Goal: Transaction & Acquisition: Purchase product/service

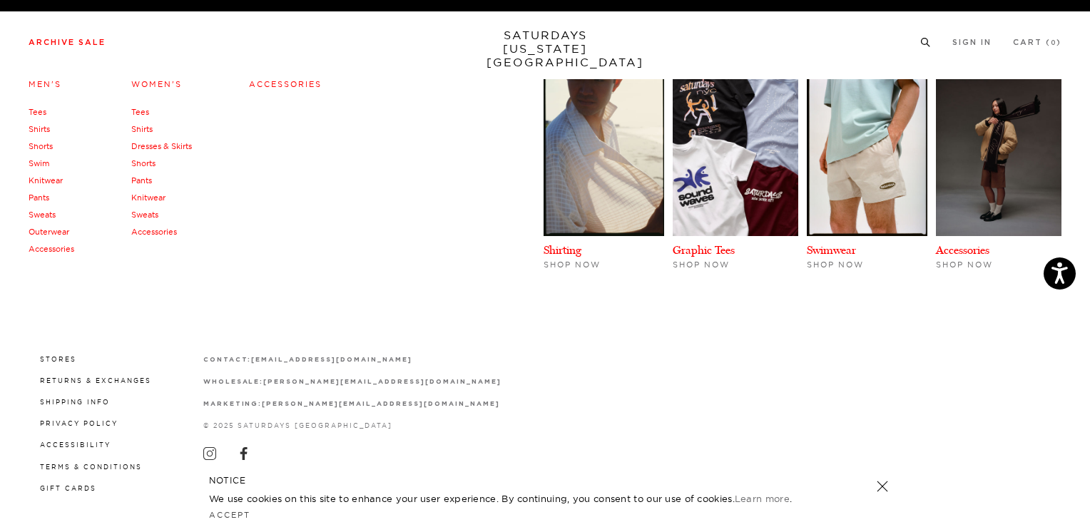
click at [80, 41] on link "Archive Sale" at bounding box center [67, 43] width 77 height 8
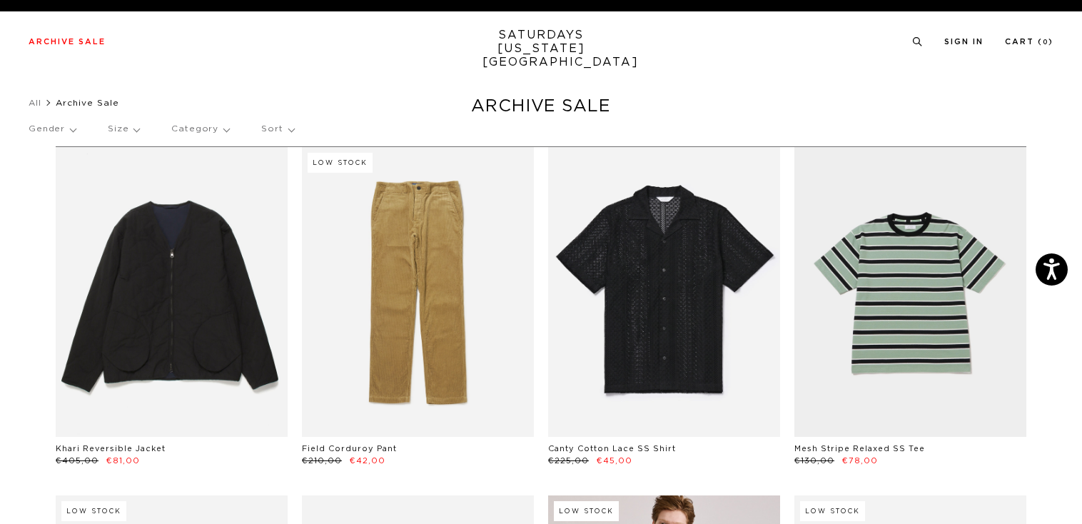
click at [280, 133] on p "Sort" at bounding box center [277, 129] width 32 height 33
click at [296, 217] on p "Price (Lowest-highest)" at bounding box center [317, 215] width 112 height 19
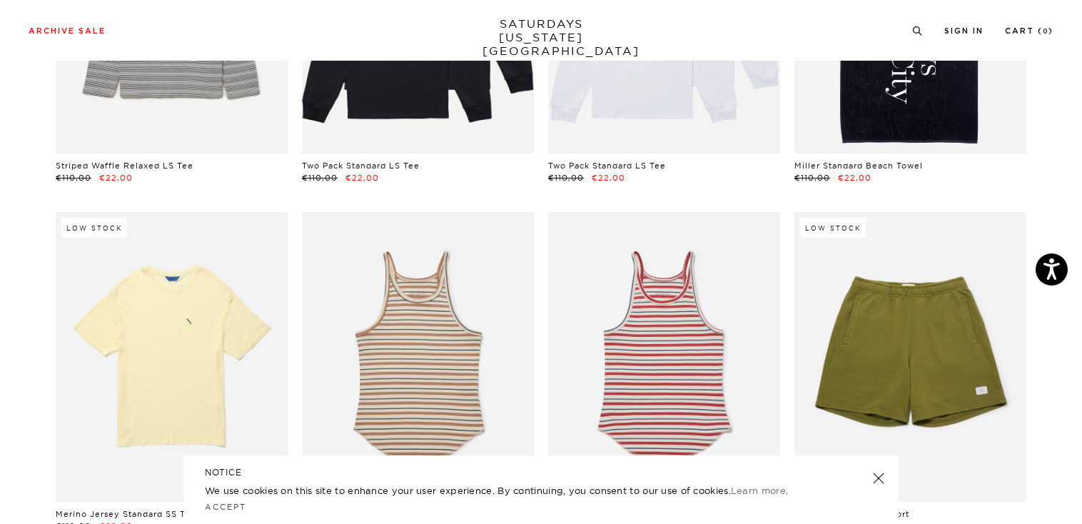
scroll to position [2854, 0]
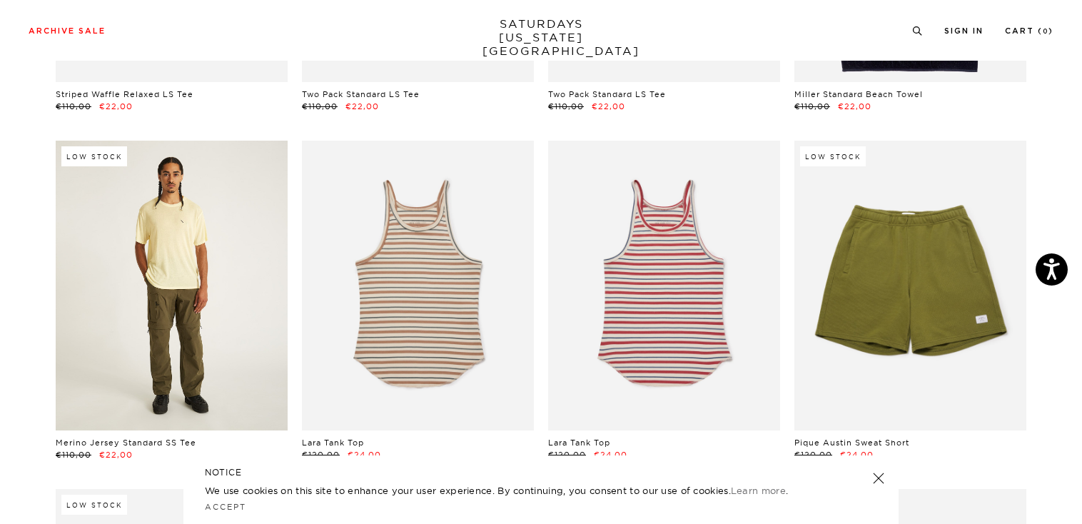
click at [154, 259] on link at bounding box center [172, 286] width 232 height 290
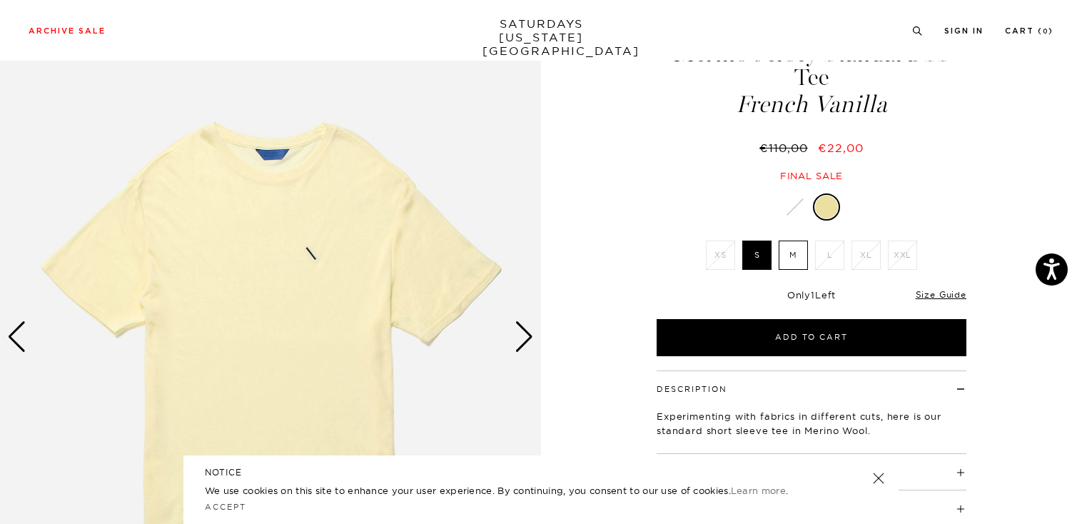
scroll to position [71, 0]
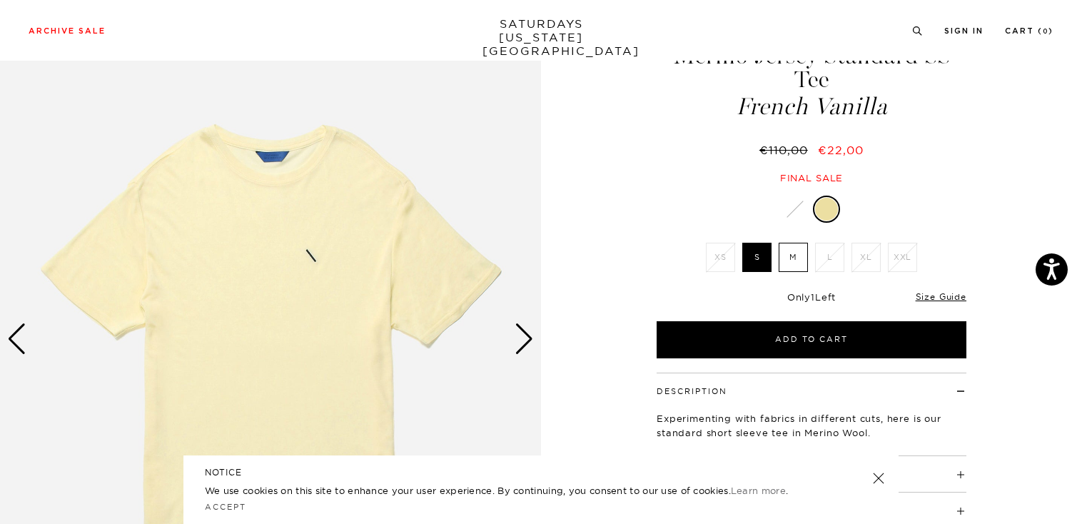
click at [521, 338] on div "Next slide" at bounding box center [523, 338] width 19 height 31
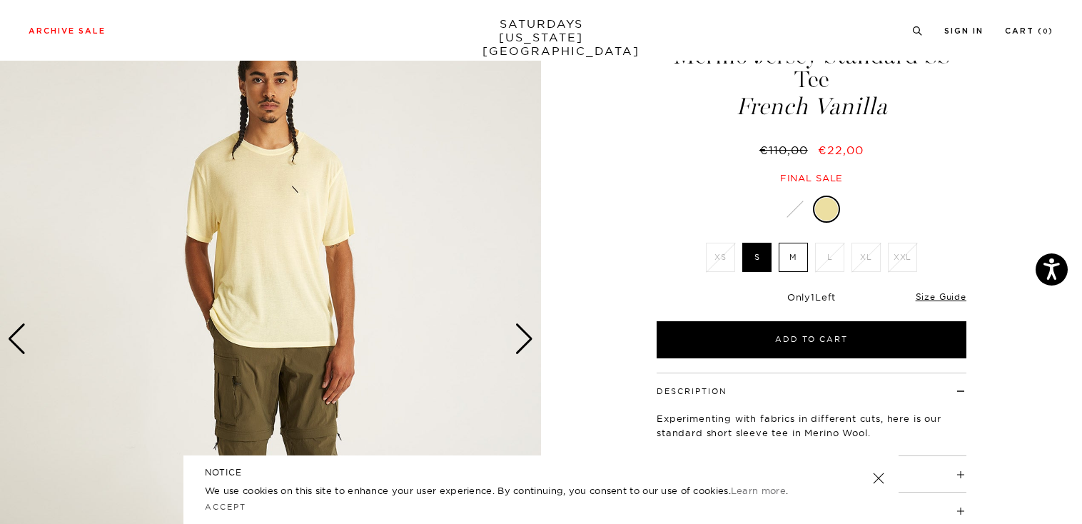
click at [522, 339] on div "Next slide" at bounding box center [523, 338] width 19 height 31
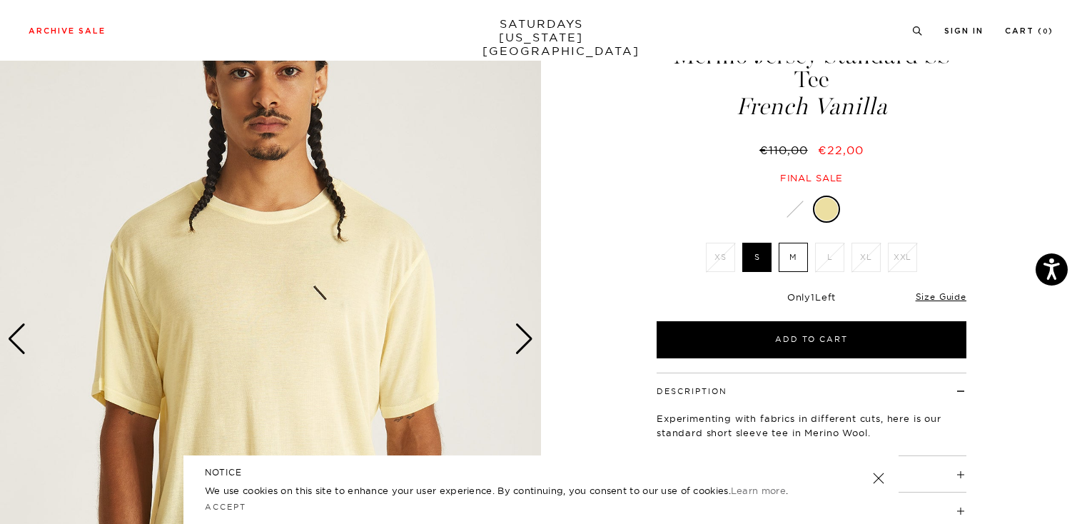
click at [522, 339] on div "Next slide" at bounding box center [523, 338] width 19 height 31
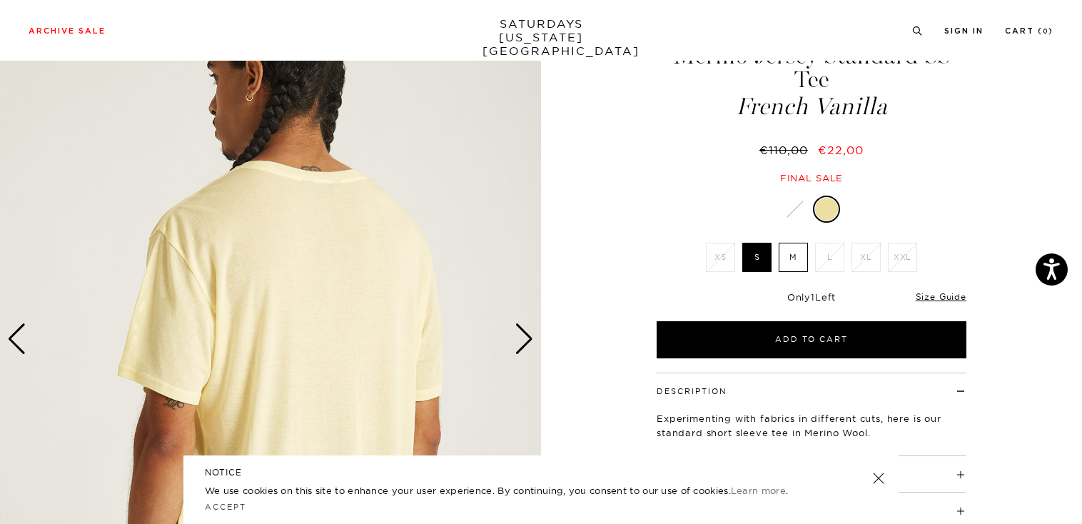
click at [522, 339] on div "Next slide" at bounding box center [523, 338] width 19 height 31
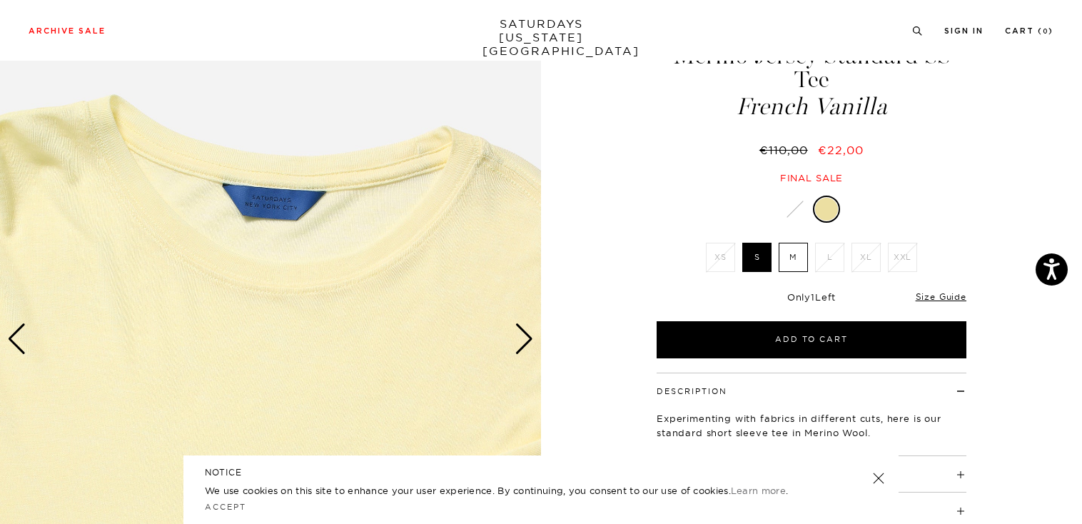
click at [522, 339] on div "Next slide" at bounding box center [523, 338] width 19 height 31
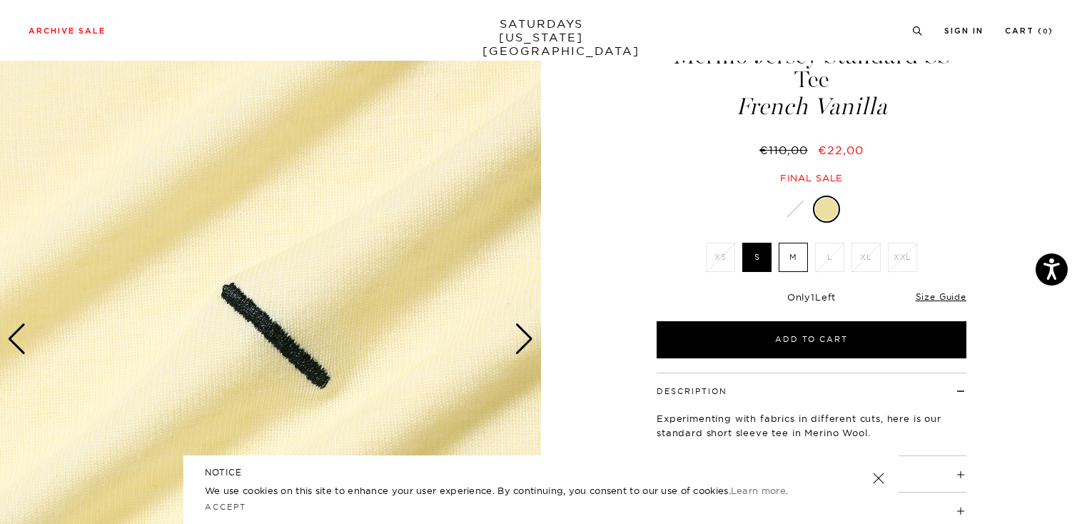
click at [522, 339] on div "Next slide" at bounding box center [523, 338] width 19 height 31
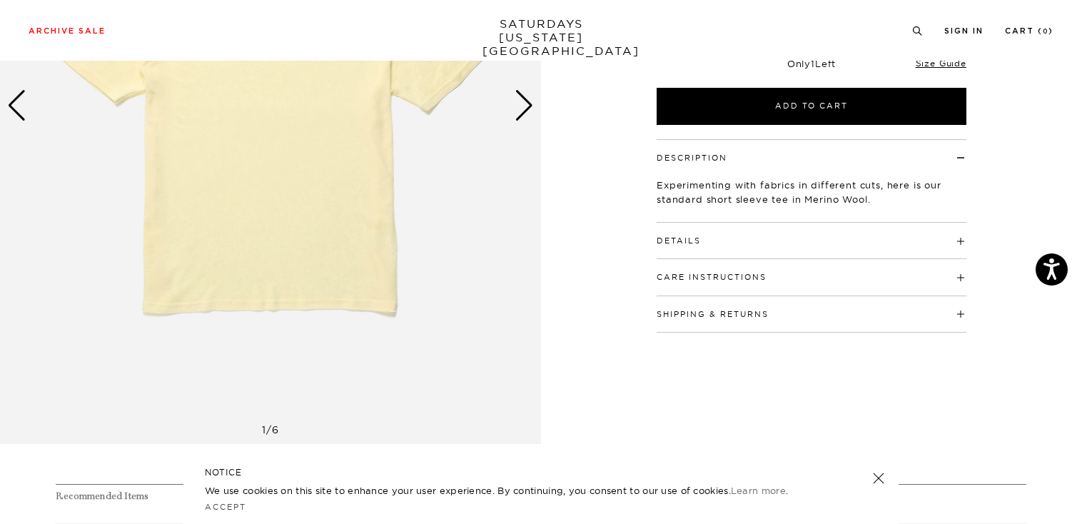
scroll to position [214, 0]
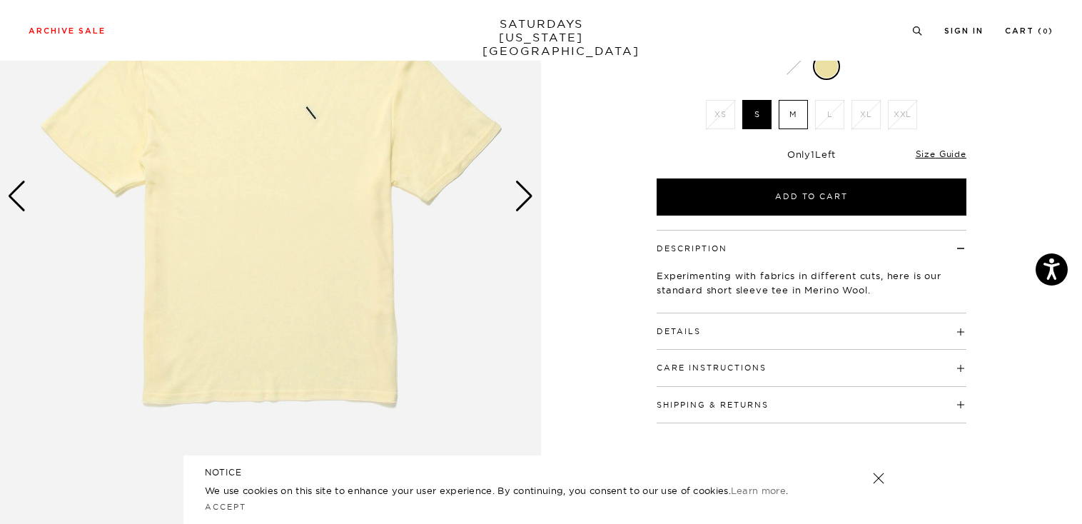
click at [956, 332] on h4 "Details" at bounding box center [811, 325] width 310 height 24
click at [701, 330] on span at bounding box center [701, 331] width 0 height 10
click at [959, 361] on h4 "Care Instructions" at bounding box center [811, 362] width 310 height 24
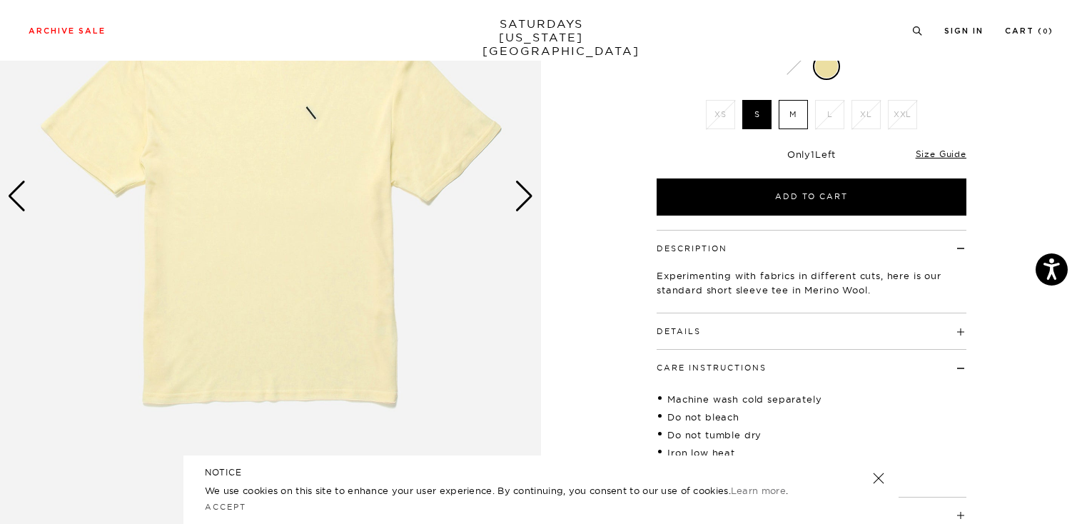
click at [959, 333] on h4 "Details" at bounding box center [811, 325] width 310 height 24
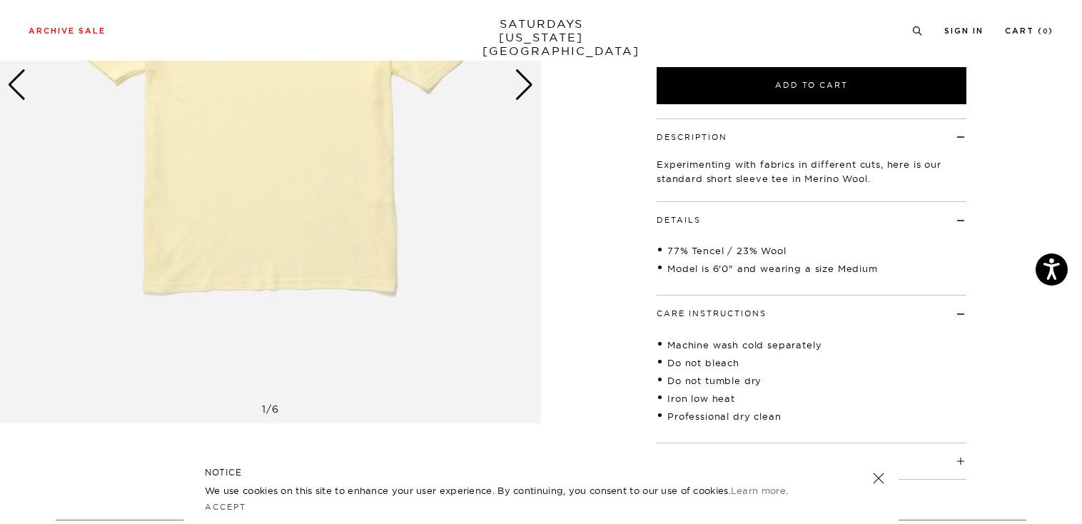
scroll to position [357, 0]
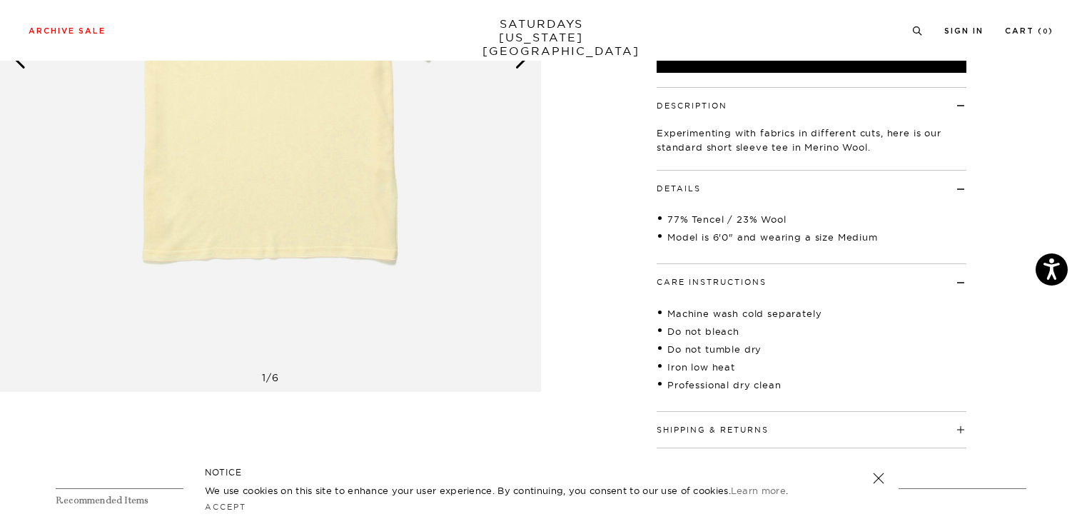
click at [962, 283] on h4 "Care Instructions" at bounding box center [811, 276] width 310 height 24
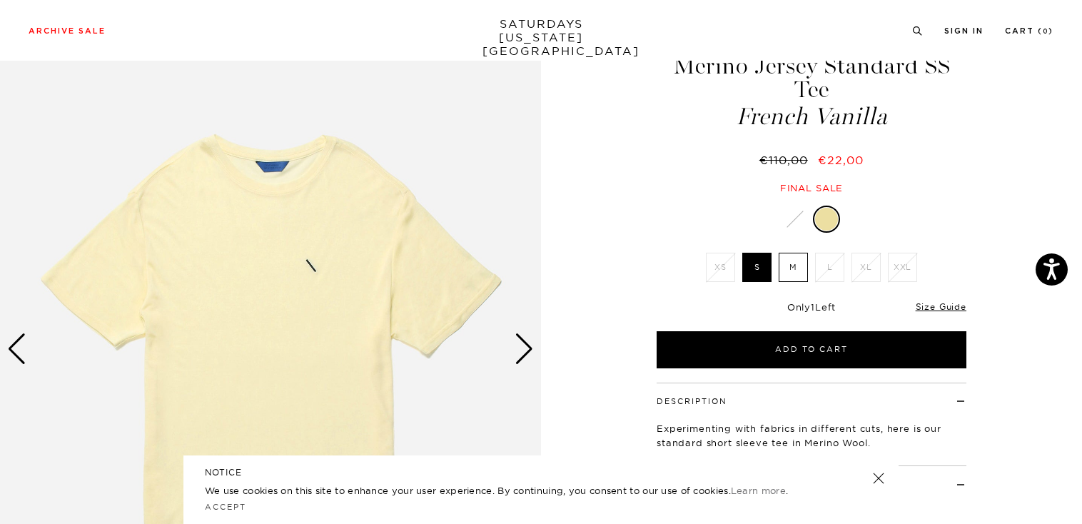
scroll to position [0, 0]
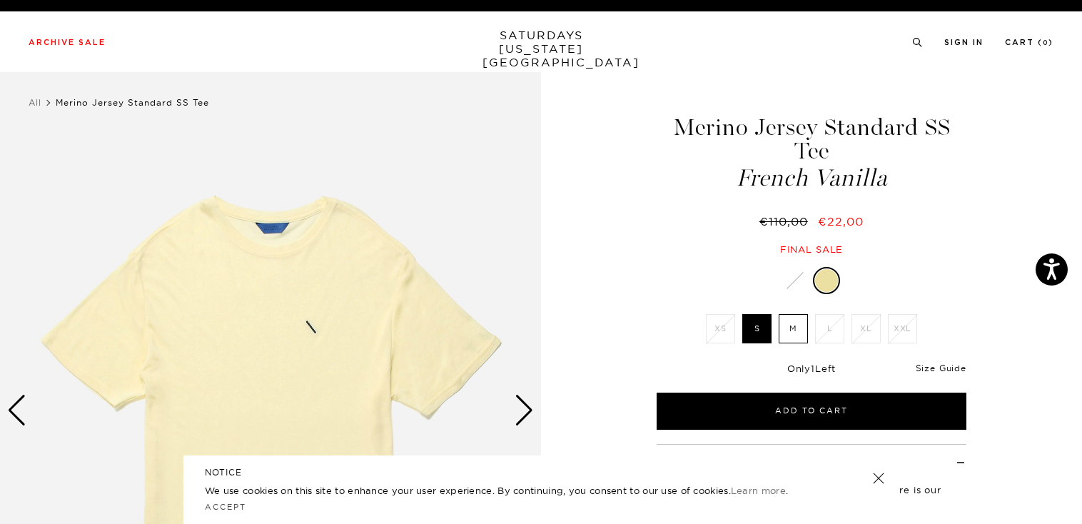
click at [953, 368] on link "Size Guide" at bounding box center [940, 367] width 51 height 11
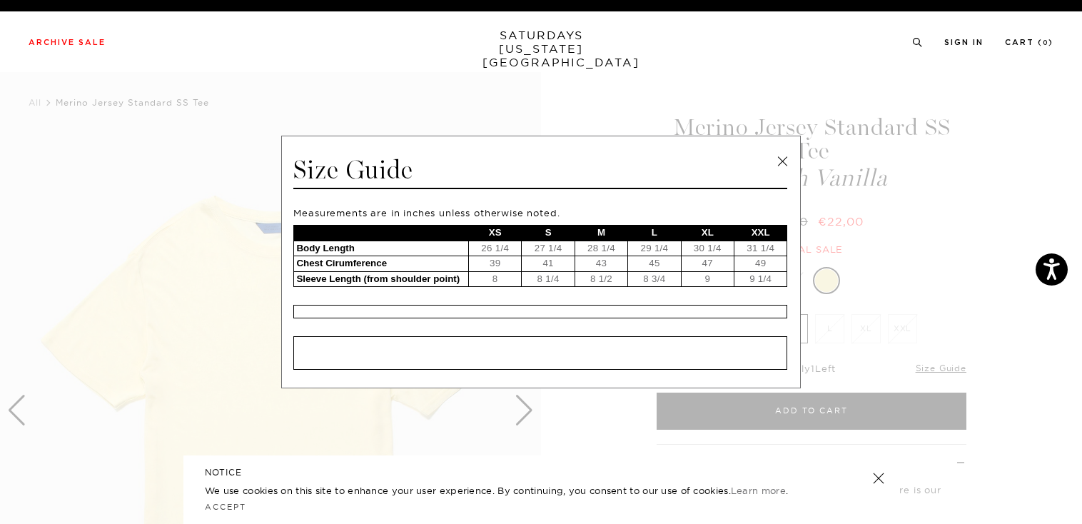
click at [783, 161] on link at bounding box center [781, 161] width 21 height 21
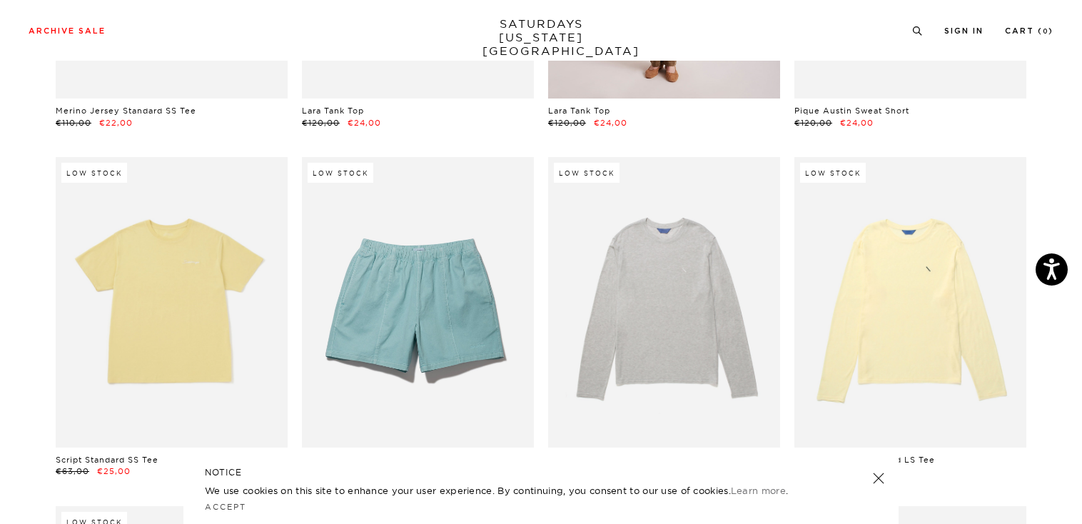
scroll to position [3211, 0]
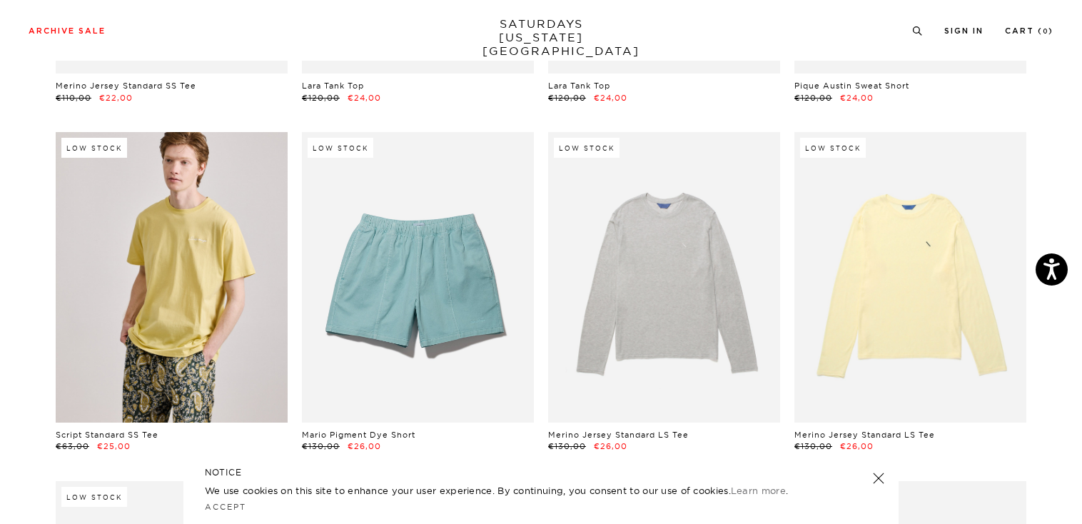
click at [196, 253] on link at bounding box center [172, 277] width 232 height 290
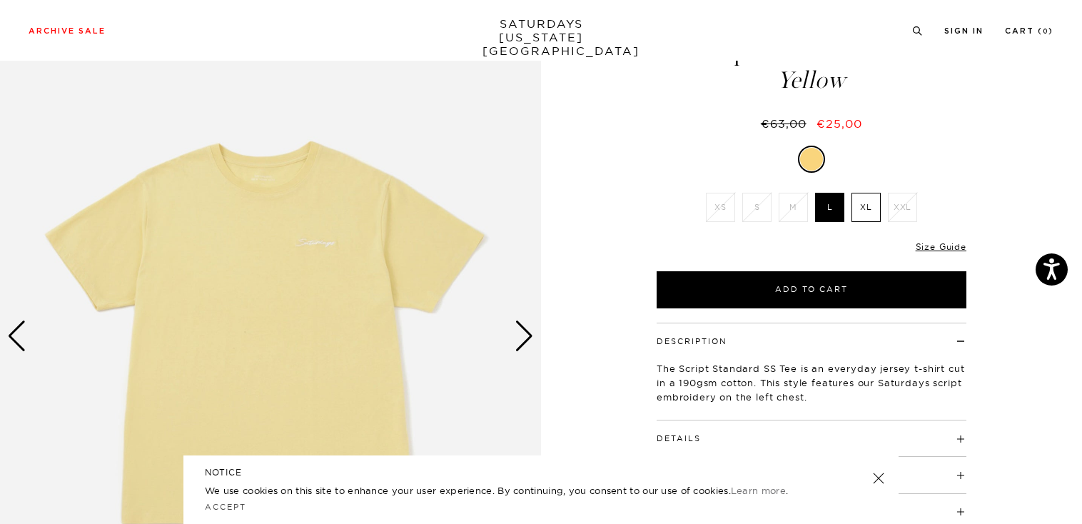
scroll to position [71, 0]
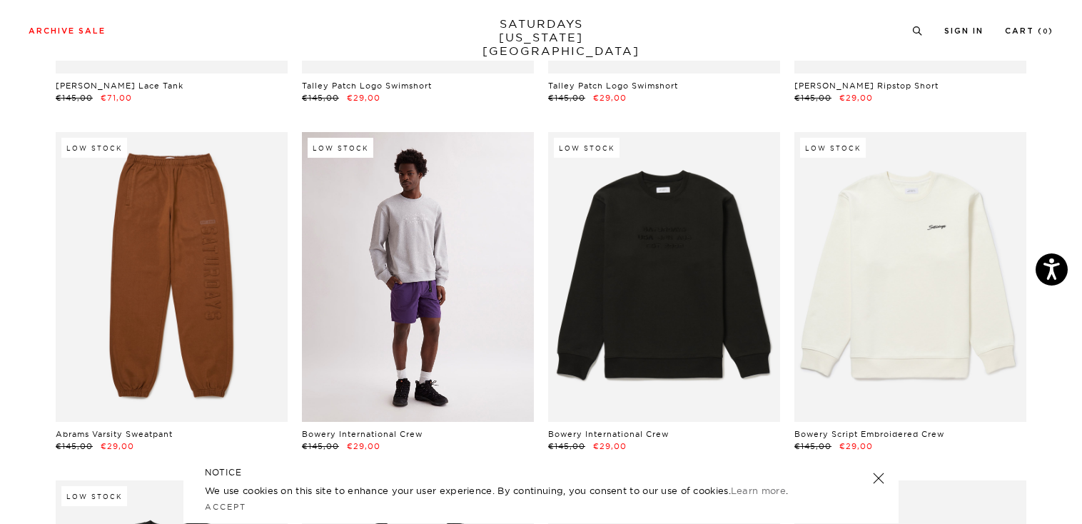
scroll to position [4281, 0]
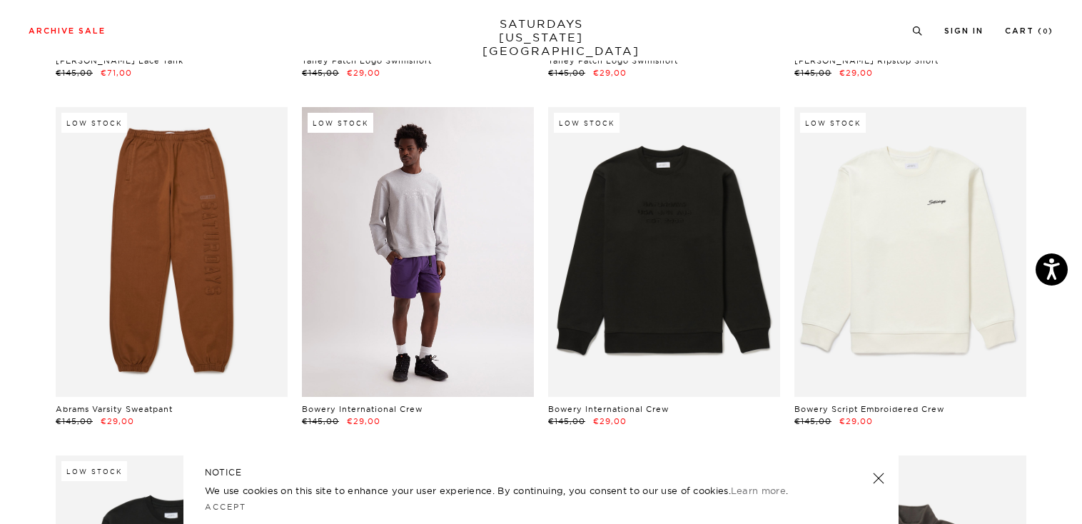
click at [425, 207] on link at bounding box center [418, 252] width 232 height 290
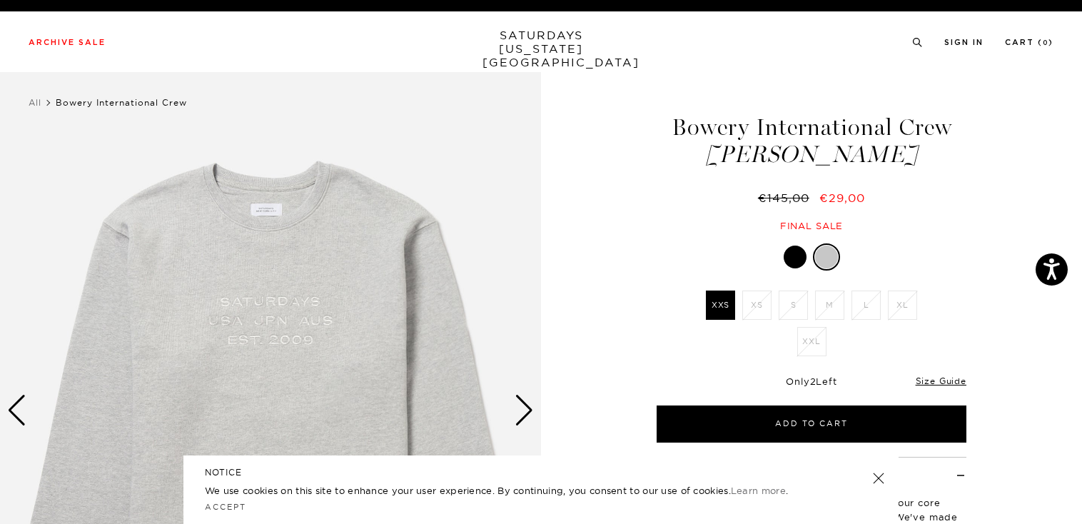
click at [517, 407] on div "Next slide" at bounding box center [523, 410] width 19 height 31
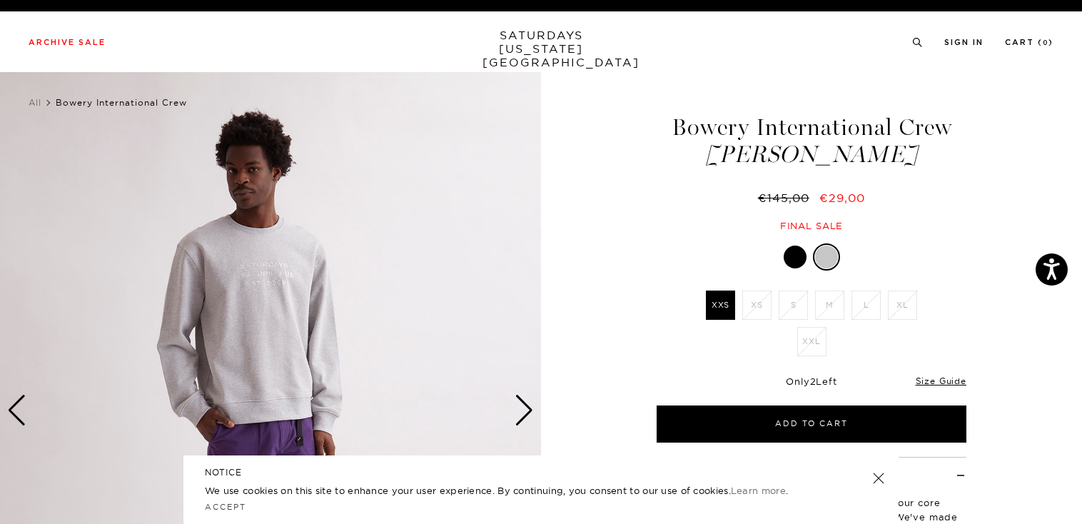
click at [518, 407] on div "Next slide" at bounding box center [523, 410] width 19 height 31
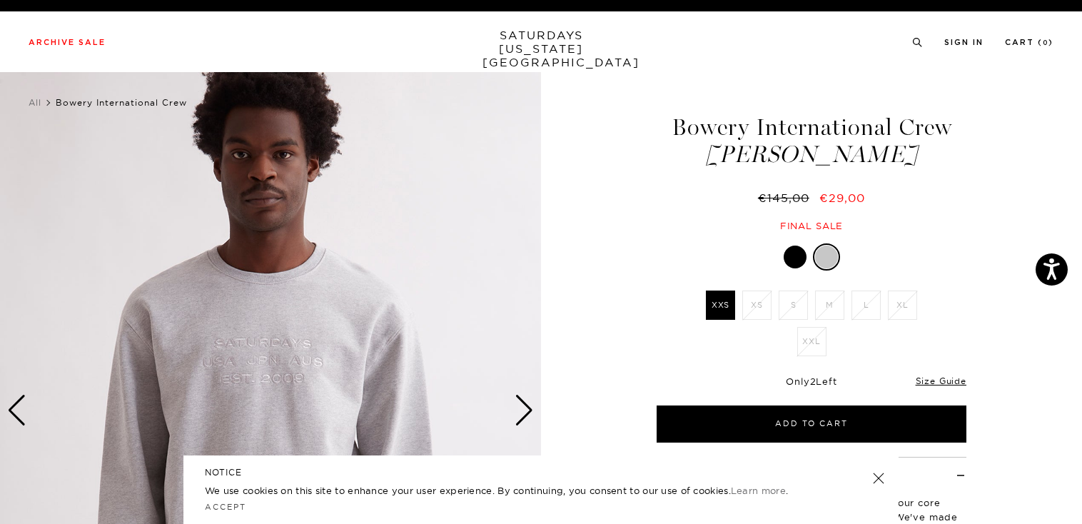
click at [518, 407] on div "Next slide" at bounding box center [523, 410] width 19 height 31
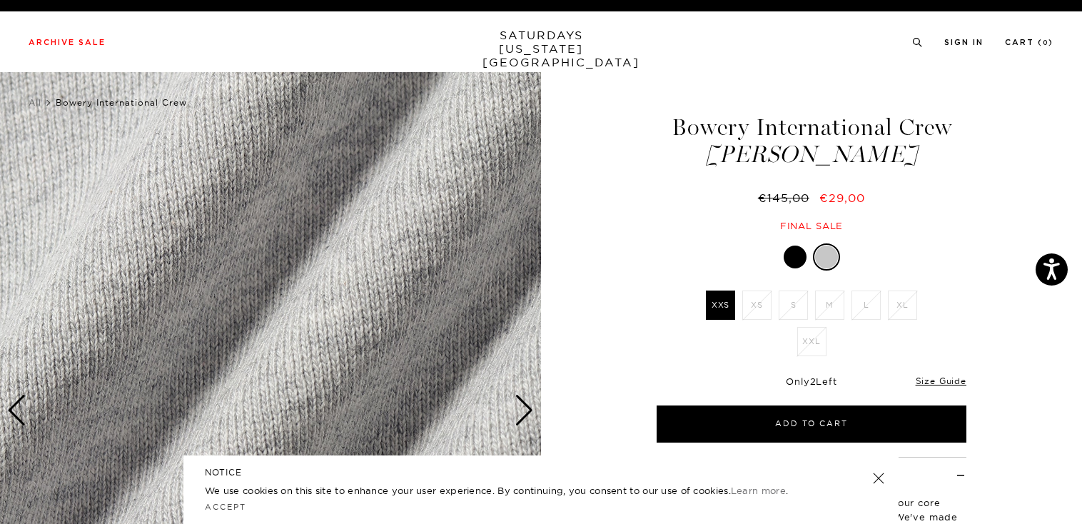
click at [518, 407] on div "Next slide" at bounding box center [523, 410] width 19 height 31
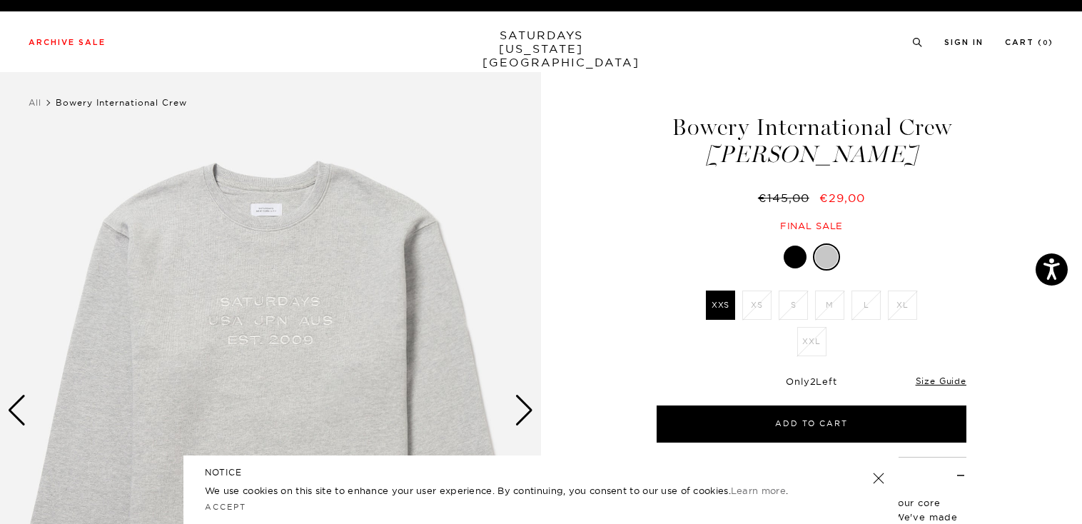
click at [518, 407] on div "Next slide" at bounding box center [523, 410] width 19 height 31
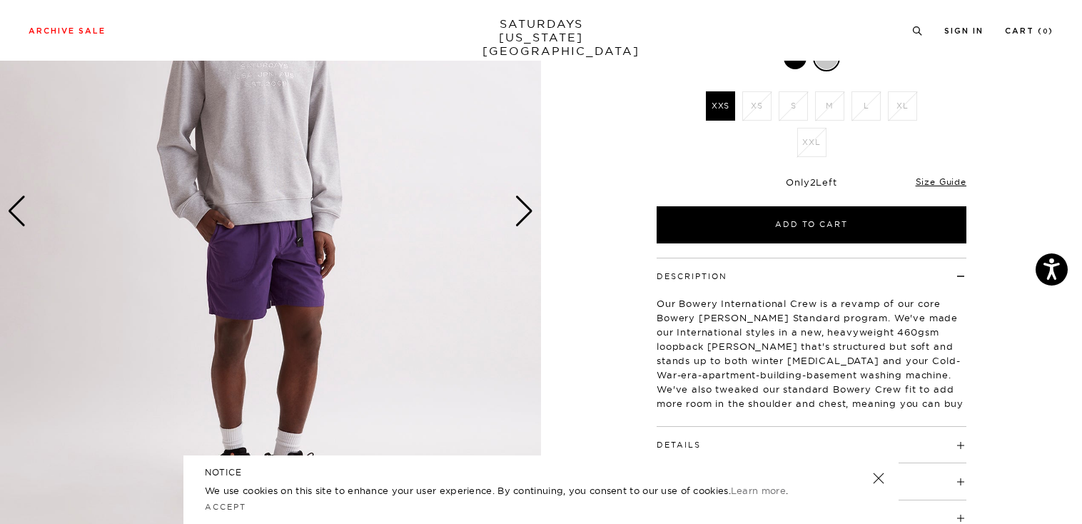
scroll to position [214, 0]
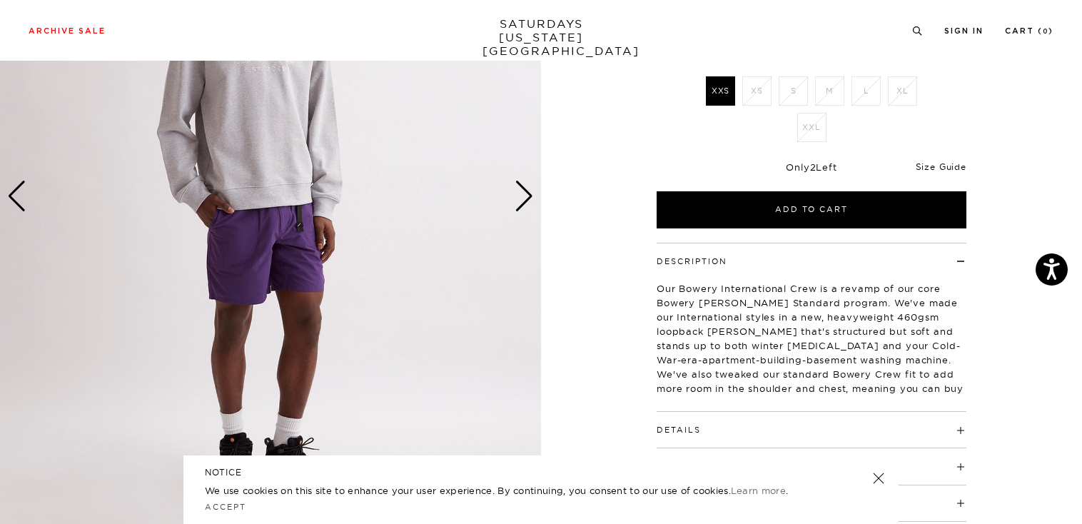
click at [953, 168] on link "Size Guide" at bounding box center [940, 166] width 51 height 11
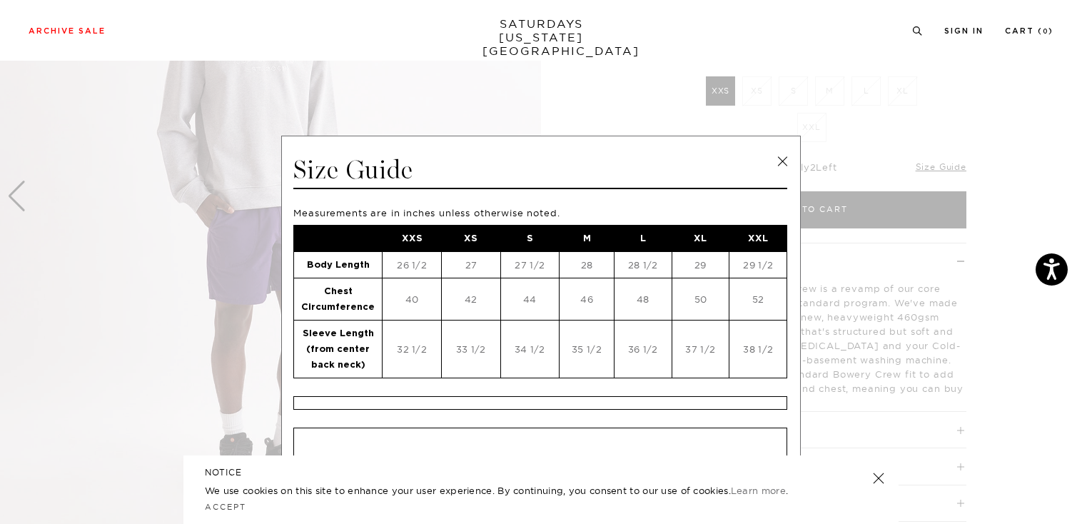
click at [782, 159] on link at bounding box center [781, 161] width 21 height 21
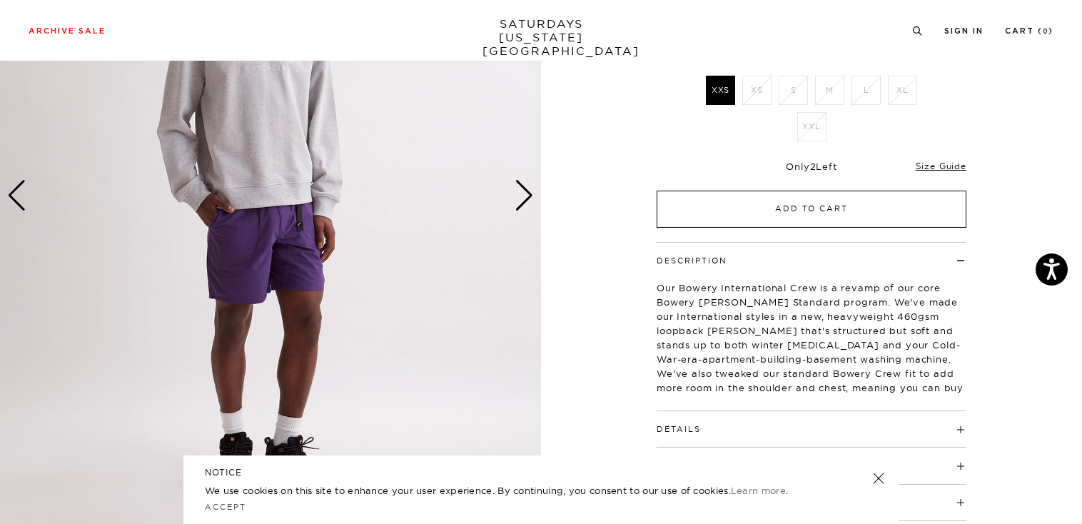
scroll to position [357, 0]
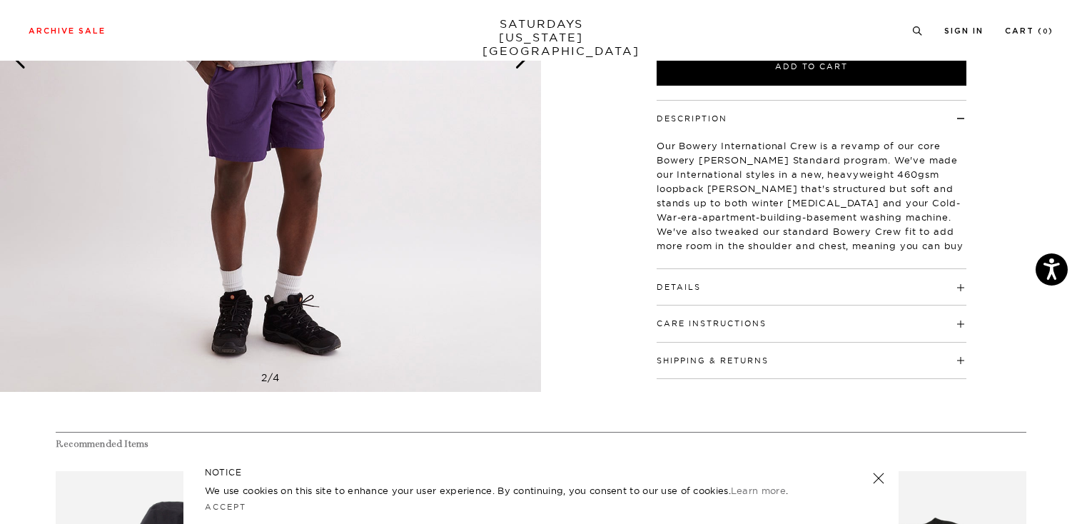
click at [959, 287] on h4 "Details" at bounding box center [811, 281] width 310 height 24
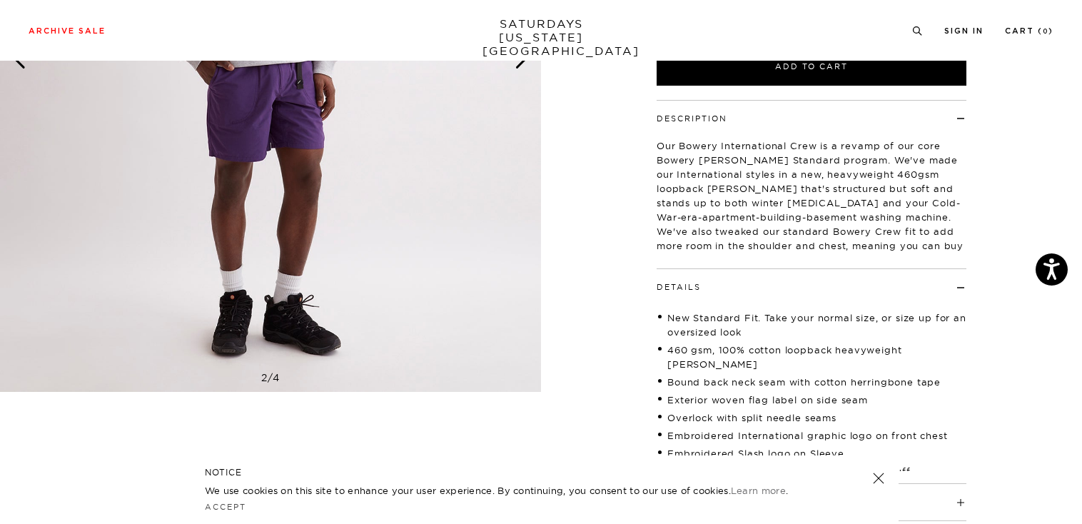
click at [955, 286] on h4 "Details" at bounding box center [811, 281] width 310 height 24
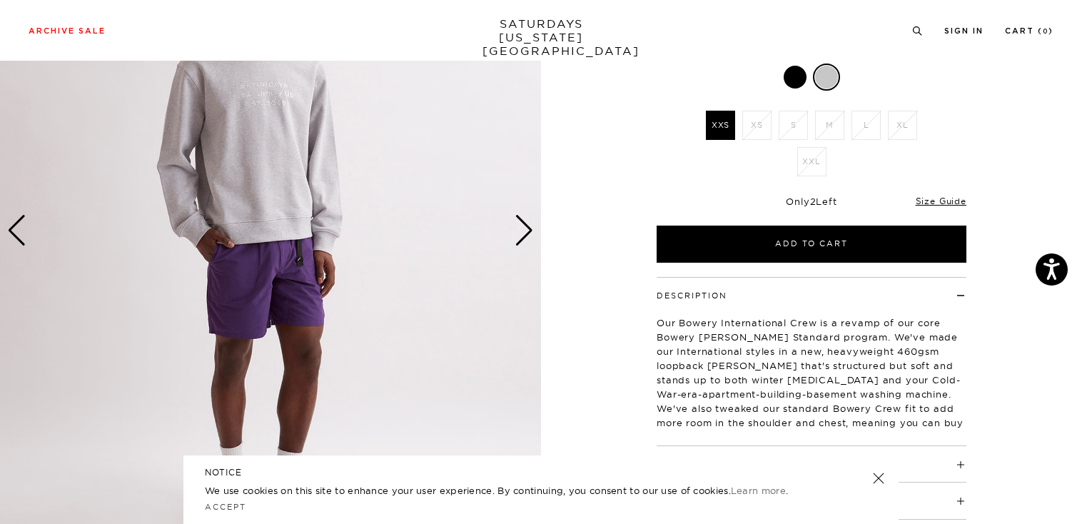
scroll to position [71, 0]
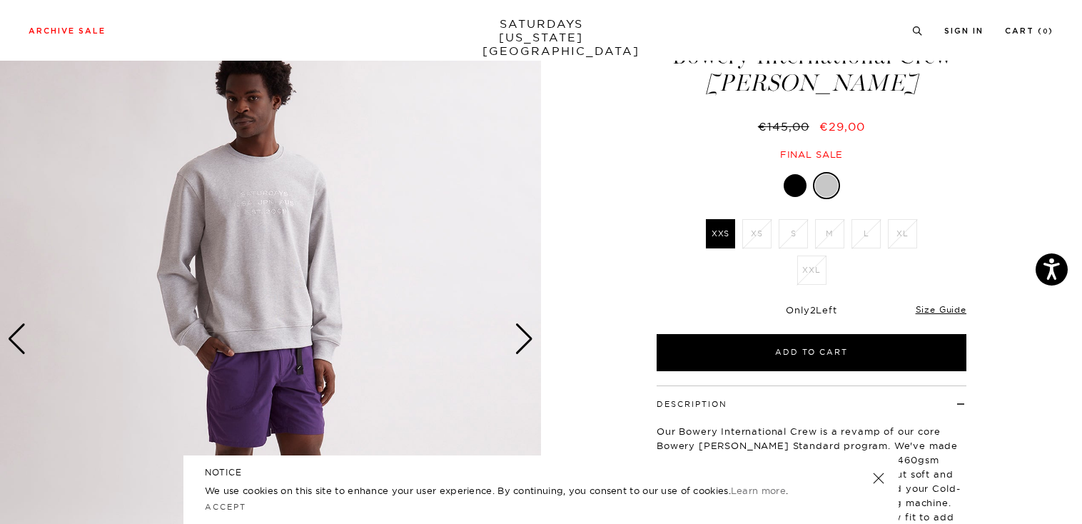
click at [529, 339] on div "Next slide" at bounding box center [523, 338] width 19 height 31
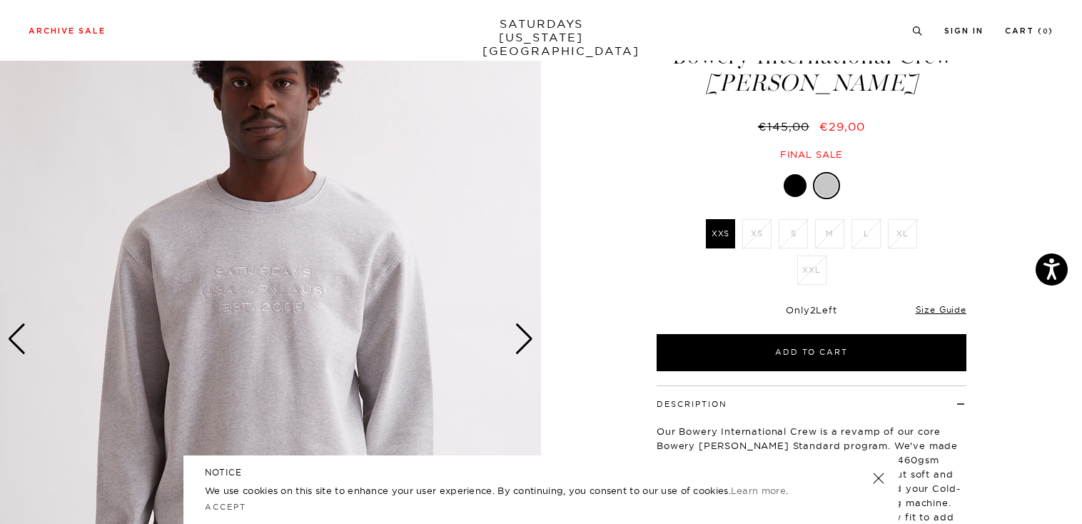
click at [527, 338] on div "Next slide" at bounding box center [523, 338] width 19 height 31
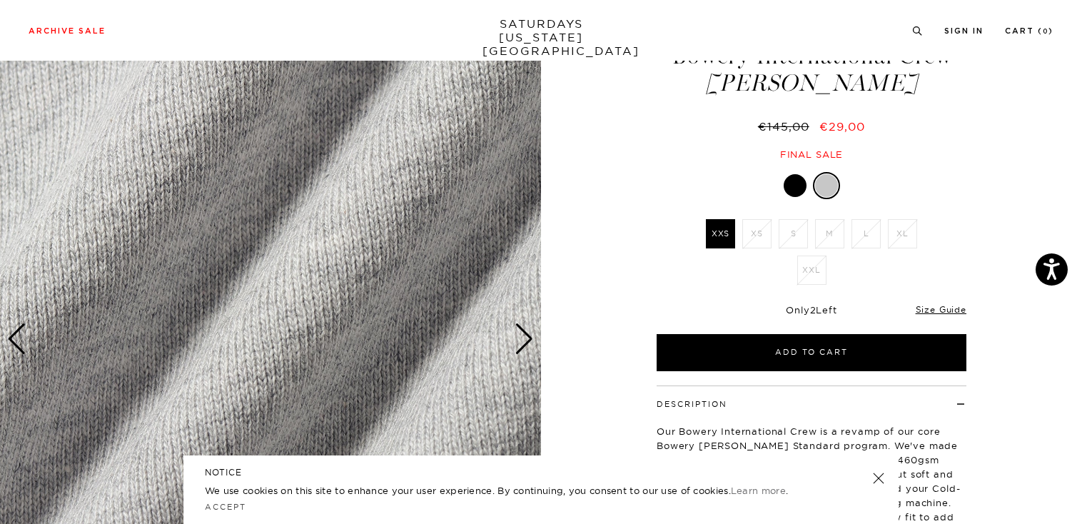
click at [518, 332] on div "Next slide" at bounding box center [523, 338] width 19 height 31
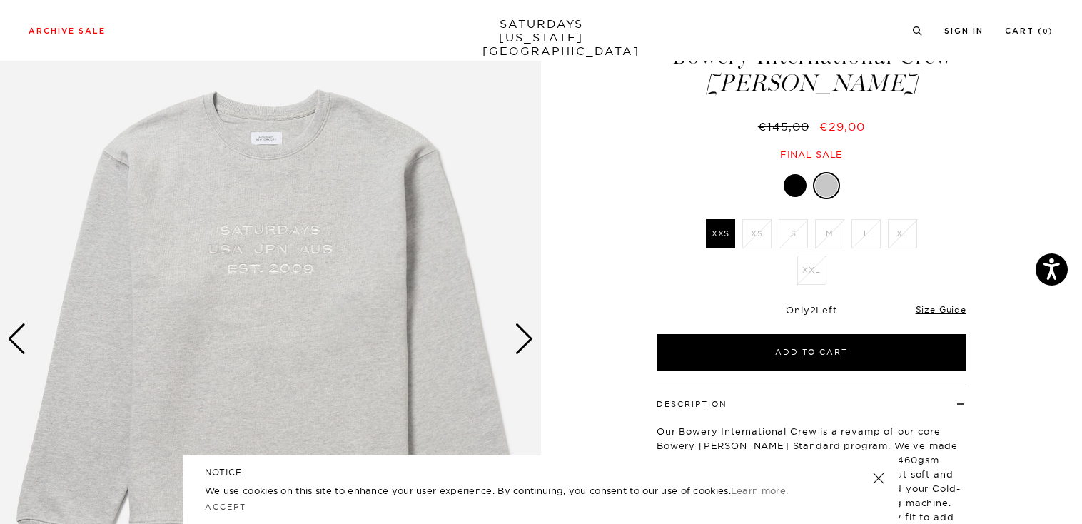
click at [714, 233] on label "XXS" at bounding box center [720, 233] width 29 height 29
click at [0, 0] on input "XXS" at bounding box center [0, 0] width 0 height 0
click at [795, 181] on div at bounding box center [794, 185] width 23 height 23
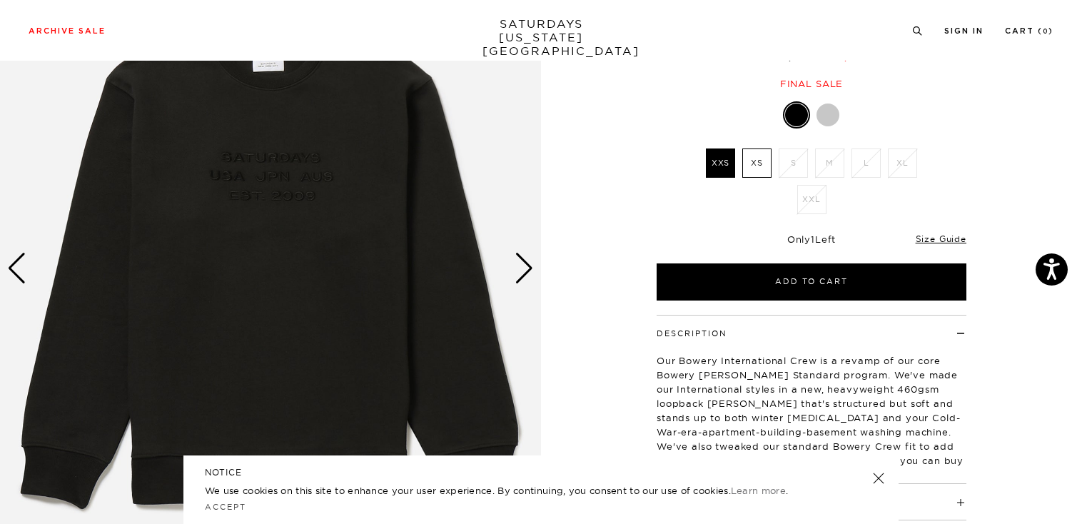
scroll to position [143, 0]
click at [831, 110] on div at bounding box center [827, 114] width 23 height 23
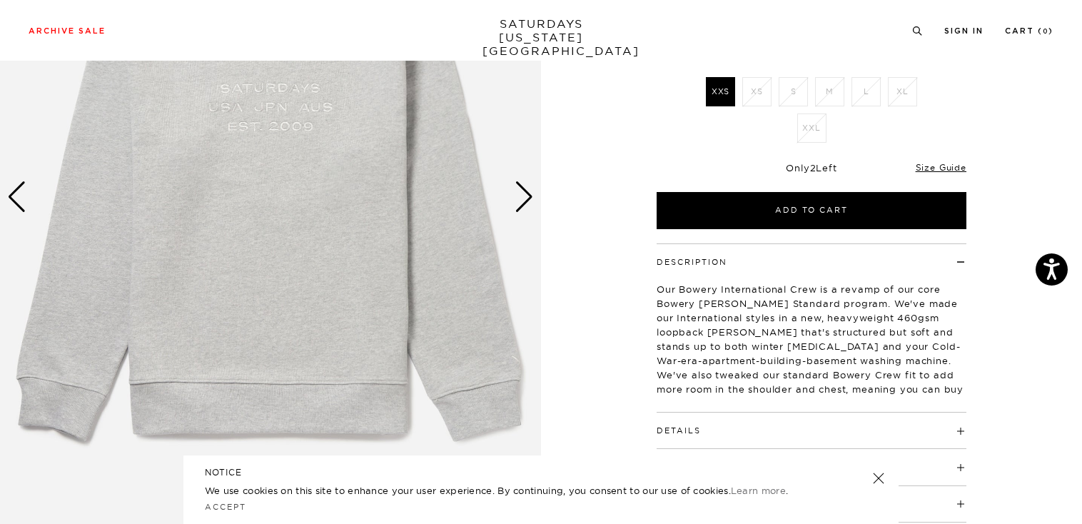
scroll to position [214, 0]
click at [719, 94] on label "XXS" at bounding box center [720, 90] width 29 height 29
click at [0, 0] on input "XXS" at bounding box center [0, 0] width 0 height 0
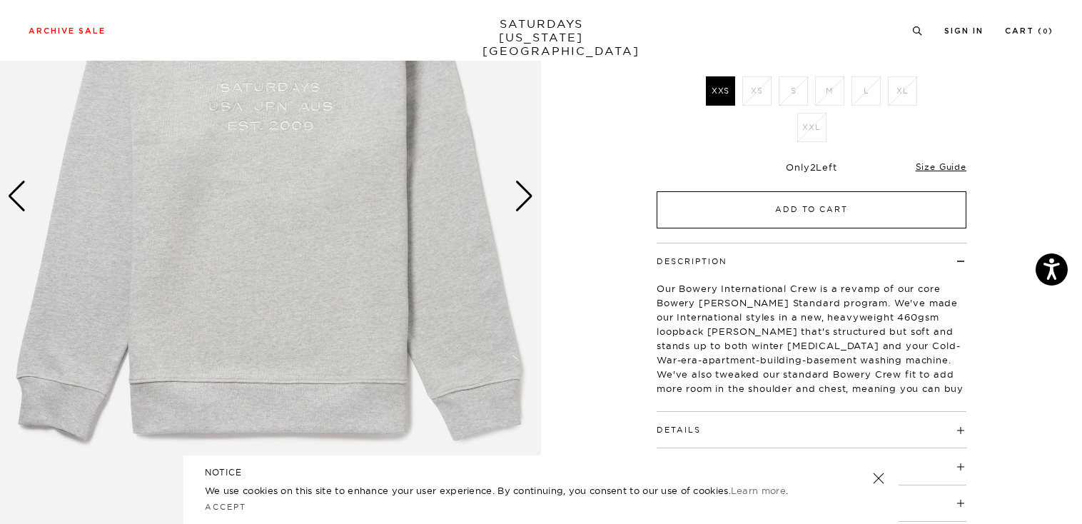
click at [773, 208] on button "Add to Cart" at bounding box center [811, 209] width 310 height 37
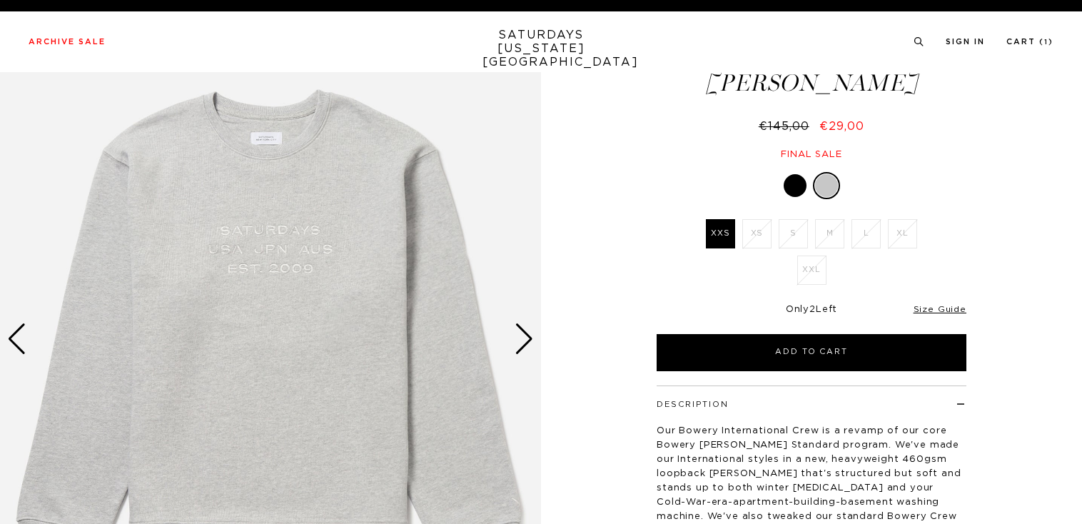
scroll to position [71, 0]
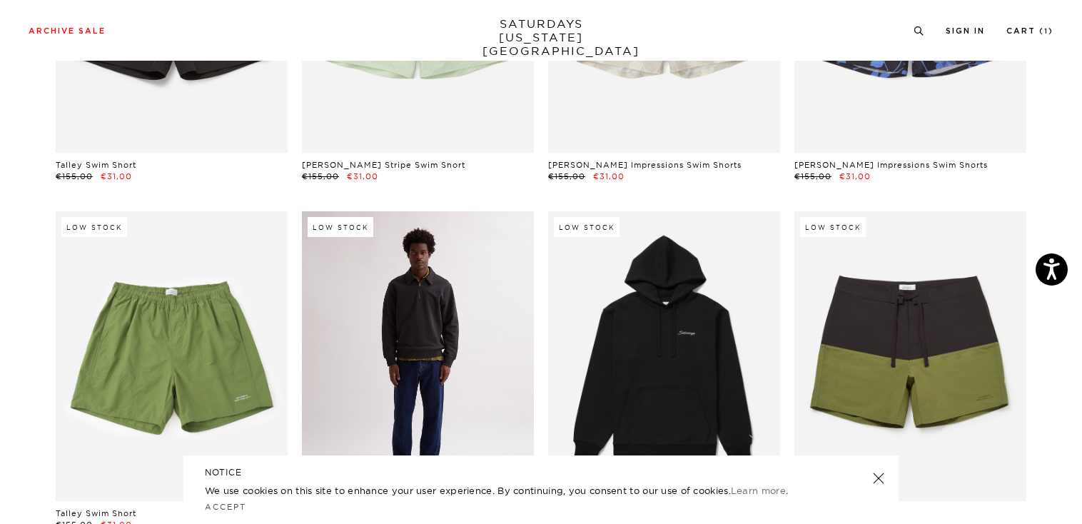
scroll to position [6350, 0]
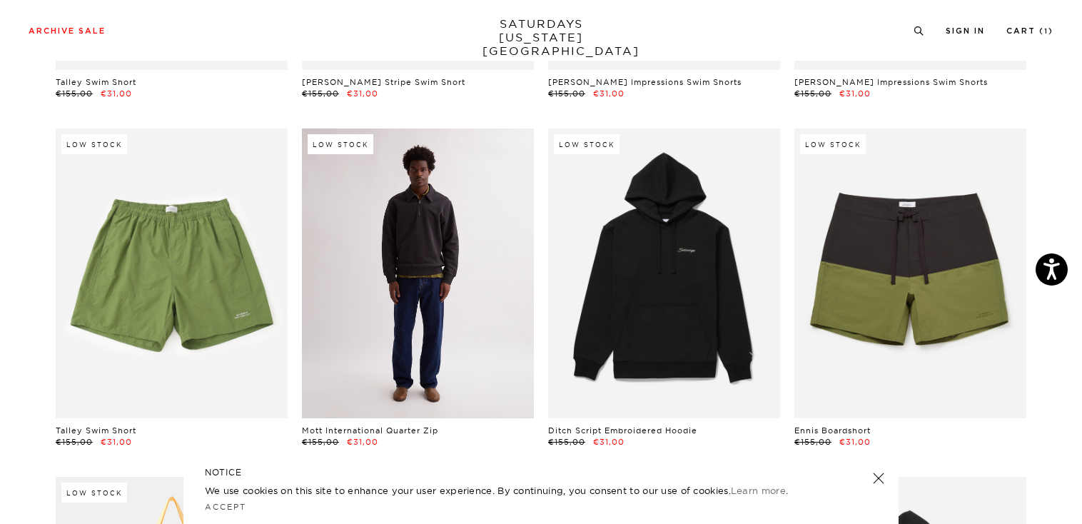
click at [417, 250] on link at bounding box center [418, 273] width 232 height 290
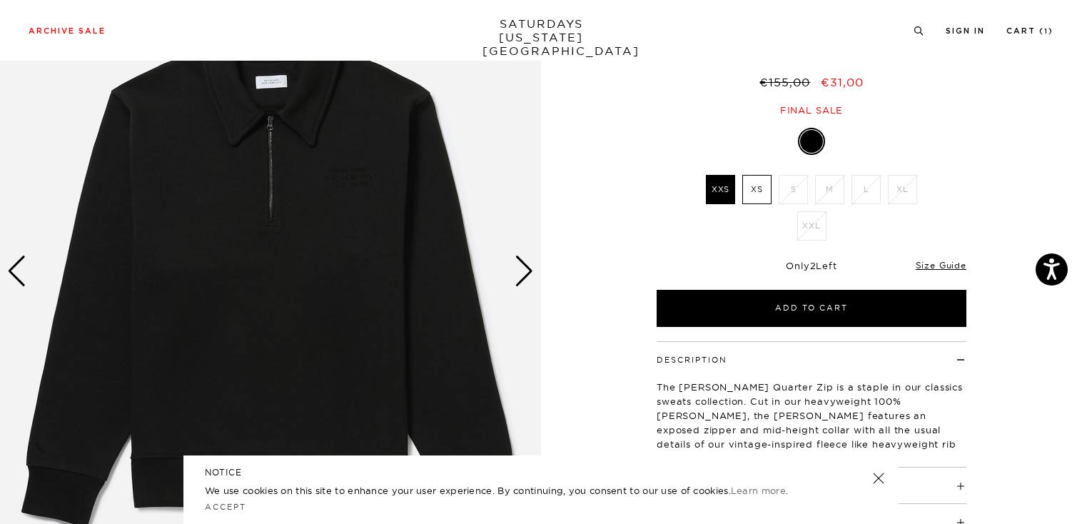
scroll to position [71, 0]
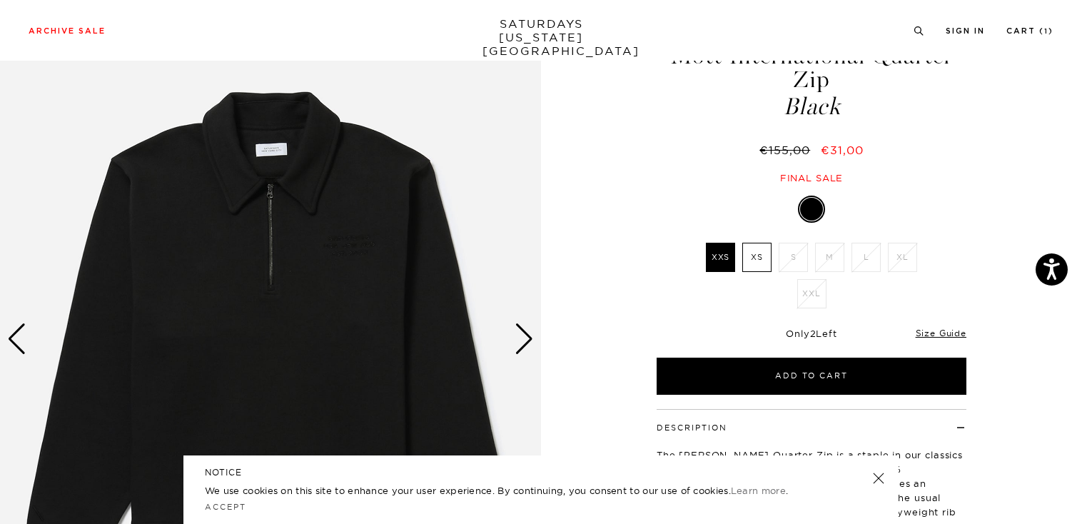
click at [522, 334] on div "Next slide" at bounding box center [523, 338] width 19 height 31
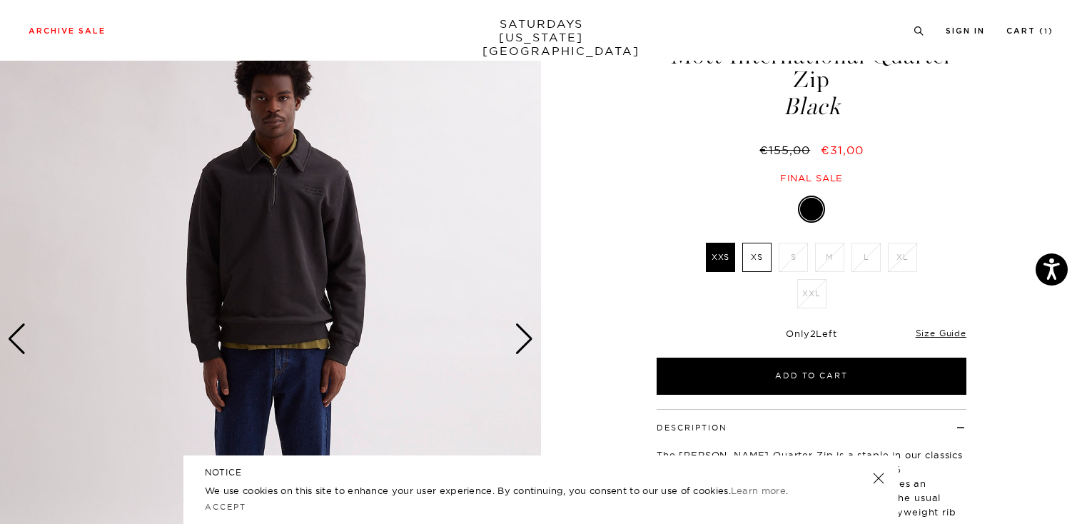
click at [522, 334] on div "Next slide" at bounding box center [523, 338] width 19 height 31
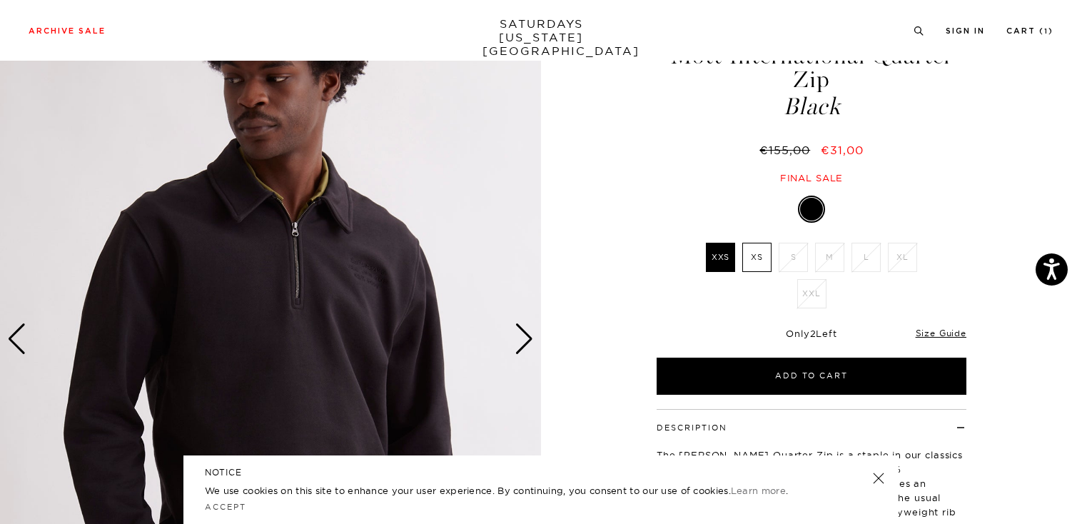
click at [522, 334] on div "Next slide" at bounding box center [523, 338] width 19 height 31
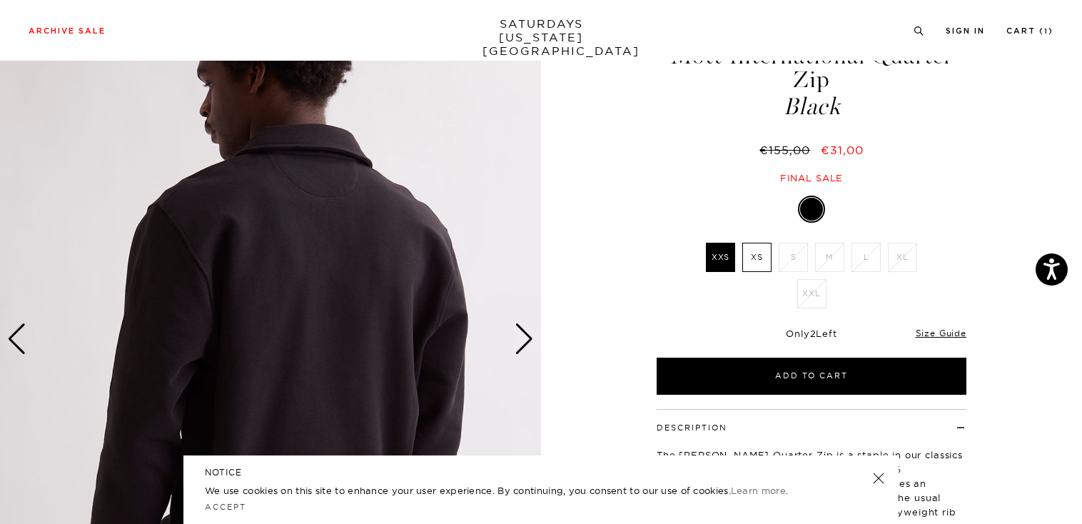
click at [522, 334] on div "Next slide" at bounding box center [523, 338] width 19 height 31
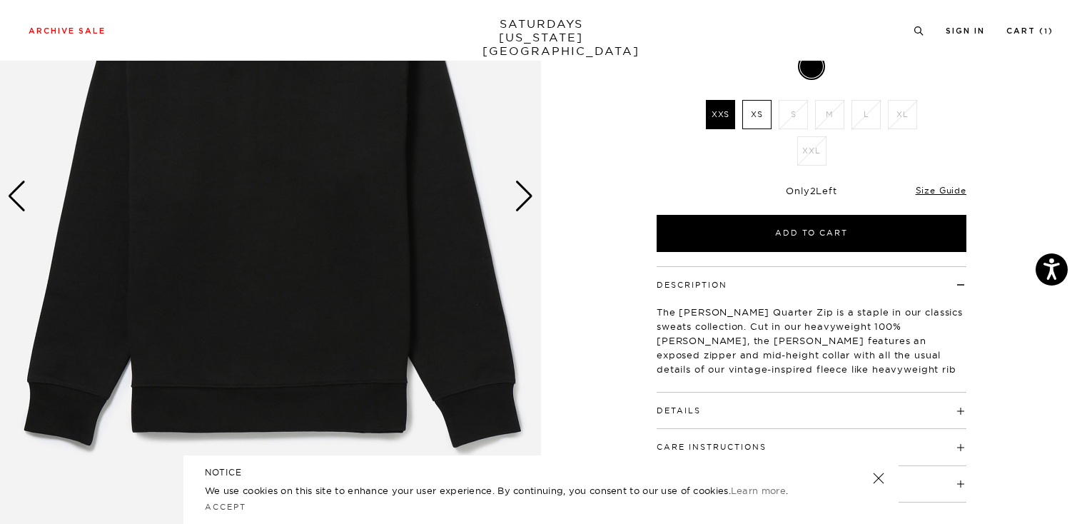
scroll to position [285, 0]
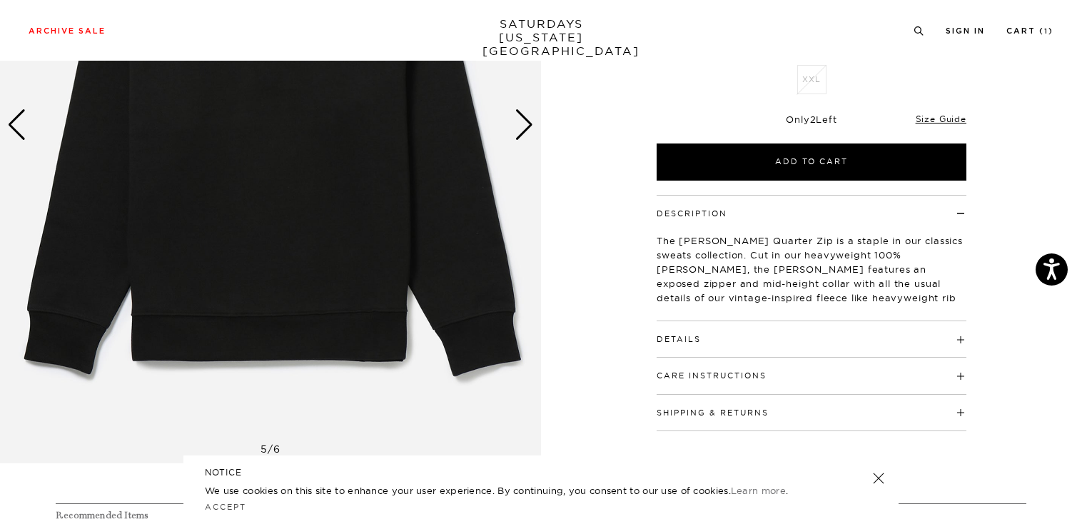
click at [960, 335] on h4 "Details" at bounding box center [811, 333] width 310 height 24
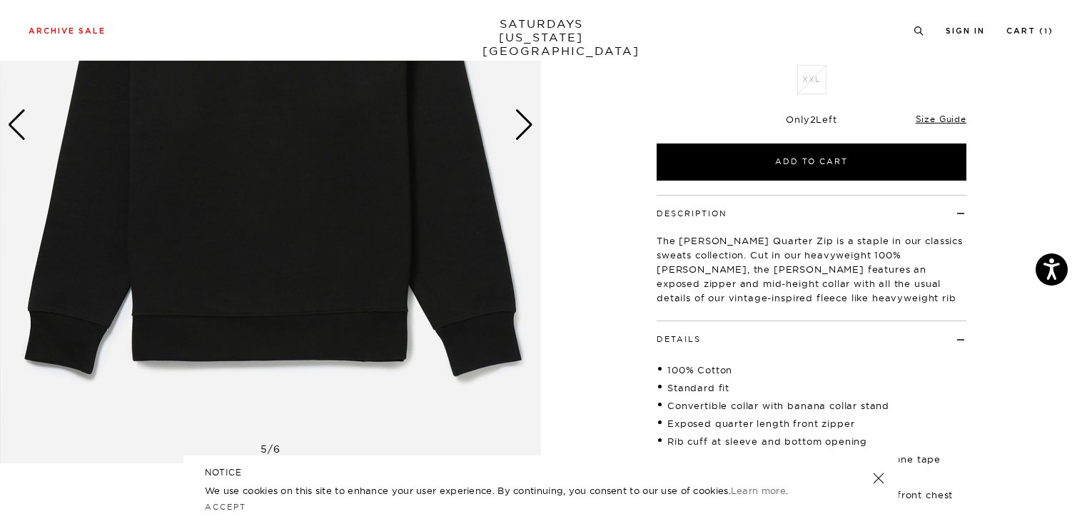
click at [17, 124] on div "Previous slide" at bounding box center [16, 124] width 19 height 31
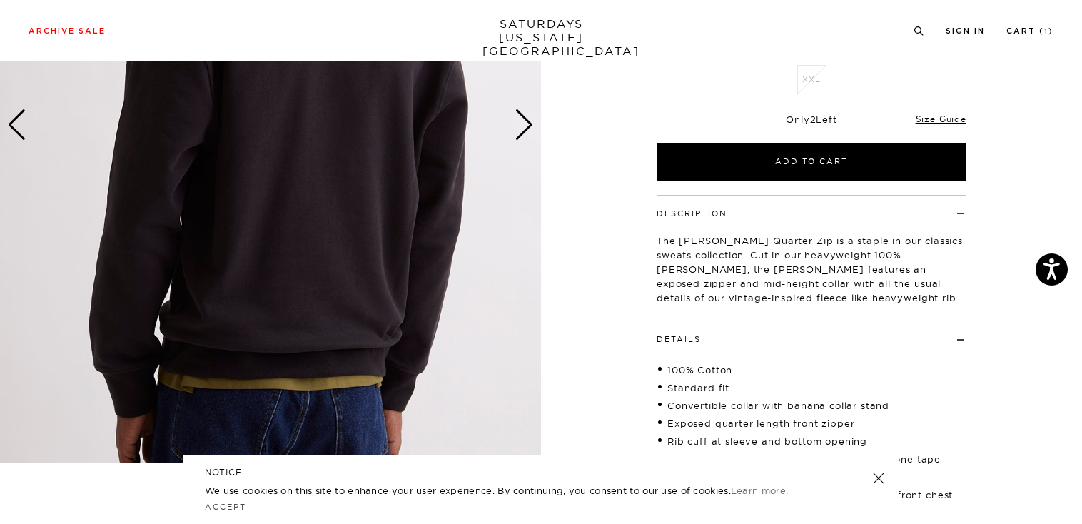
click at [17, 122] on div "Previous slide" at bounding box center [16, 124] width 19 height 31
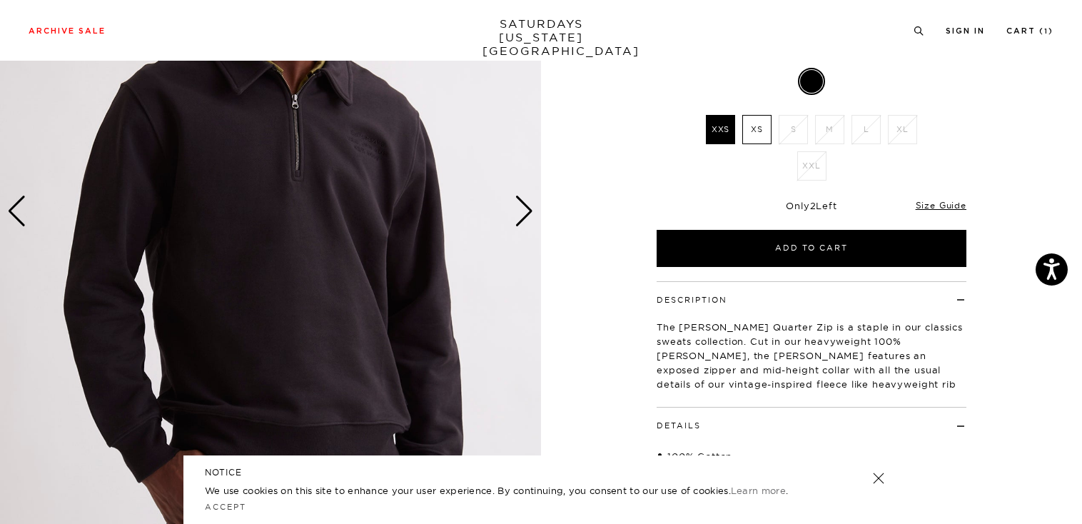
scroll to position [143, 0]
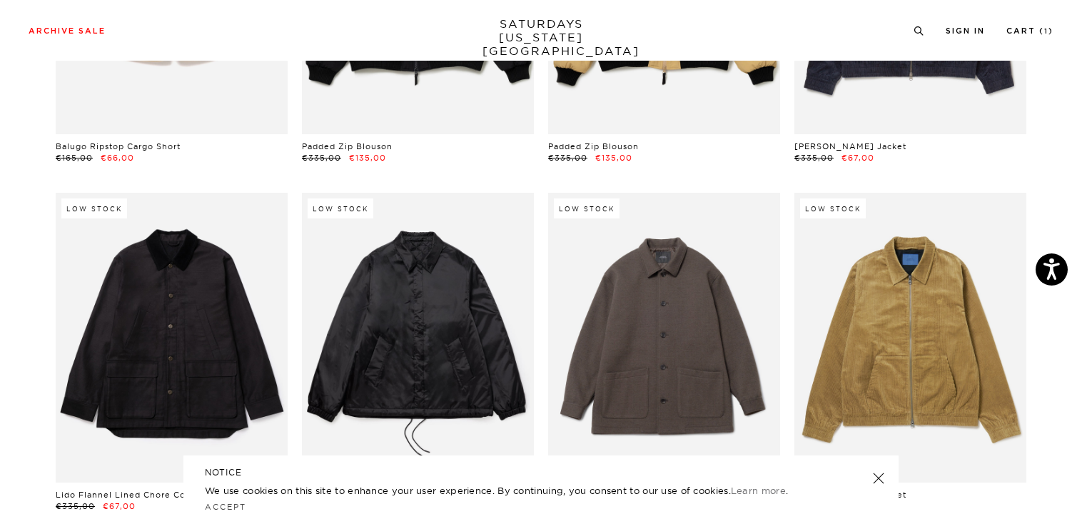
scroll to position [18195, 0]
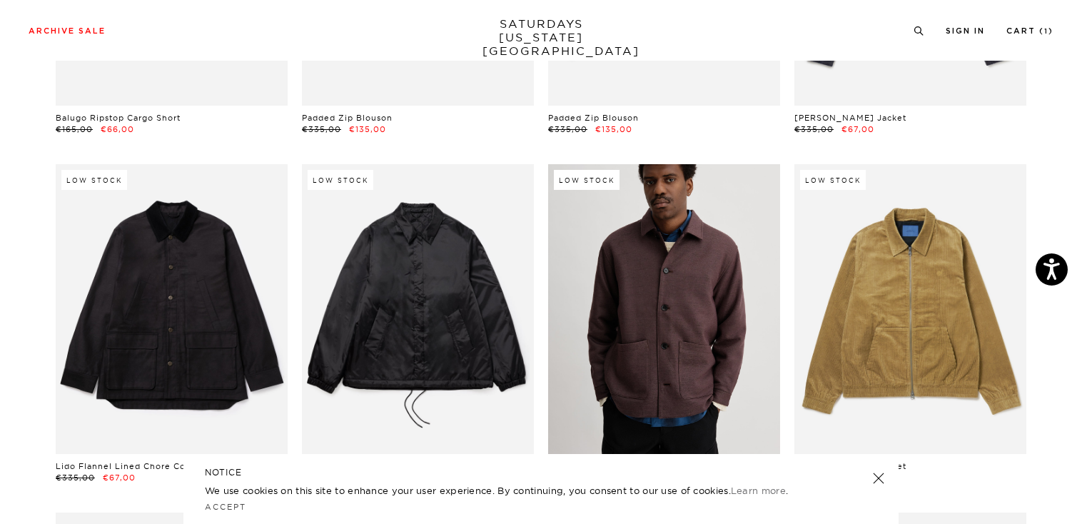
click at [680, 270] on link at bounding box center [664, 309] width 232 height 290
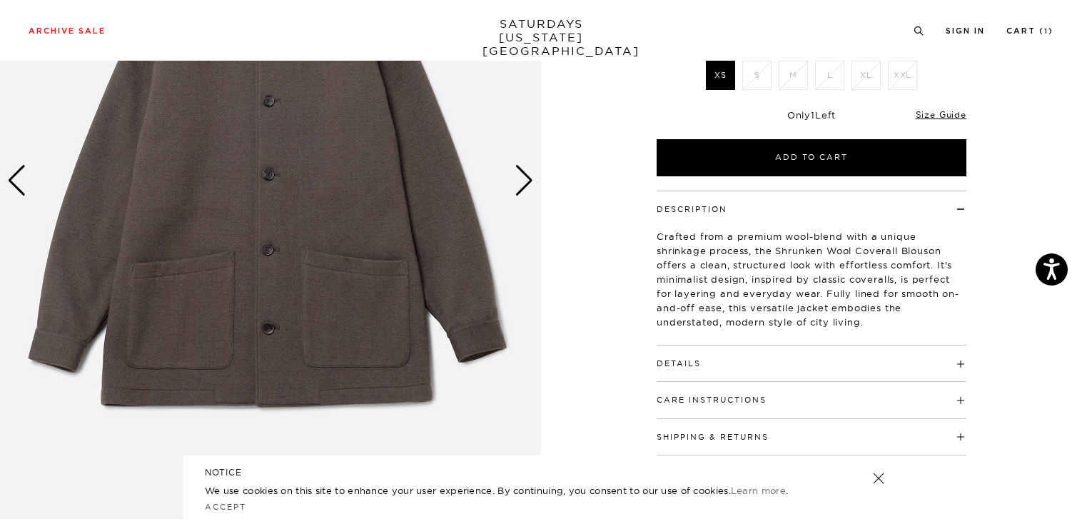
scroll to position [143, 0]
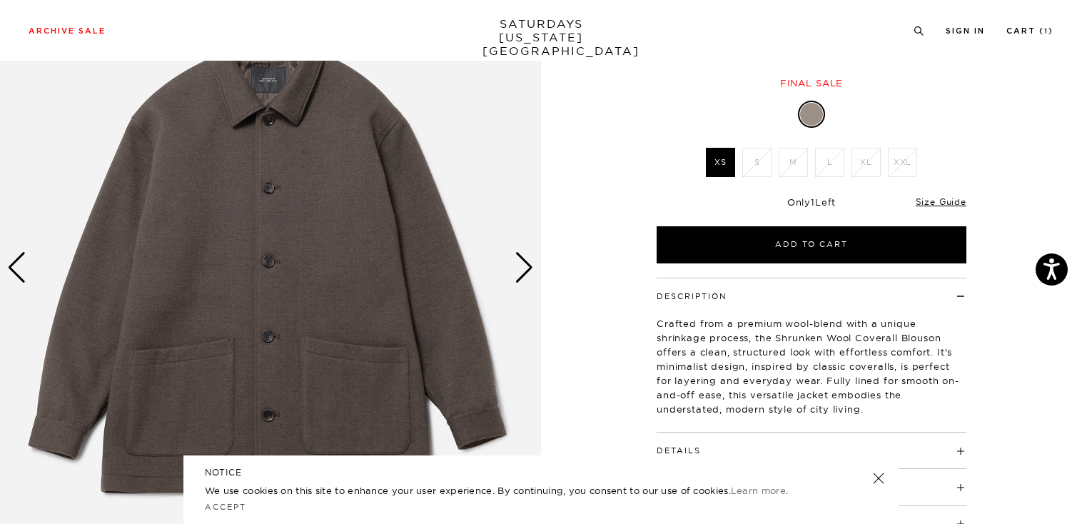
click at [524, 264] on div "Next slide" at bounding box center [523, 267] width 19 height 31
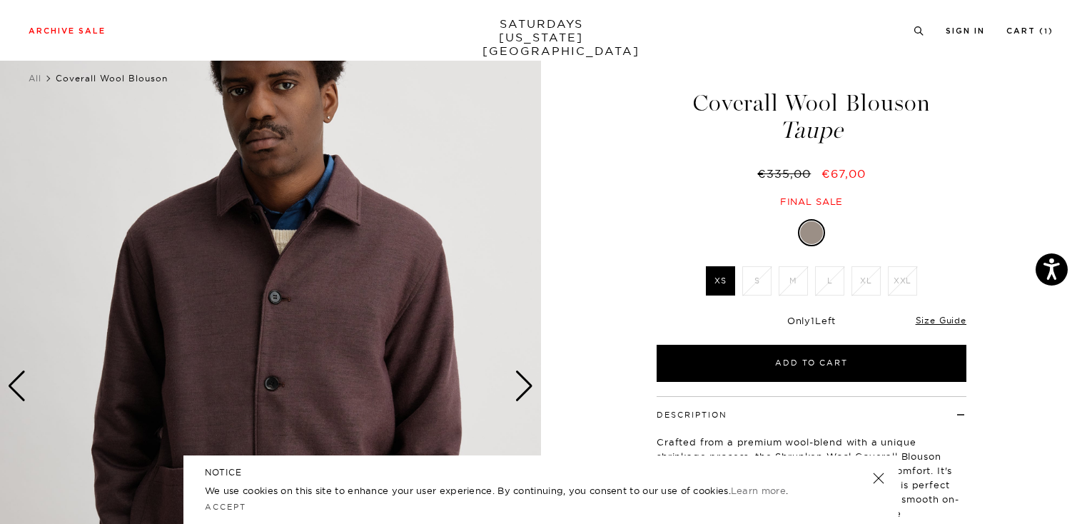
scroll to position [0, 0]
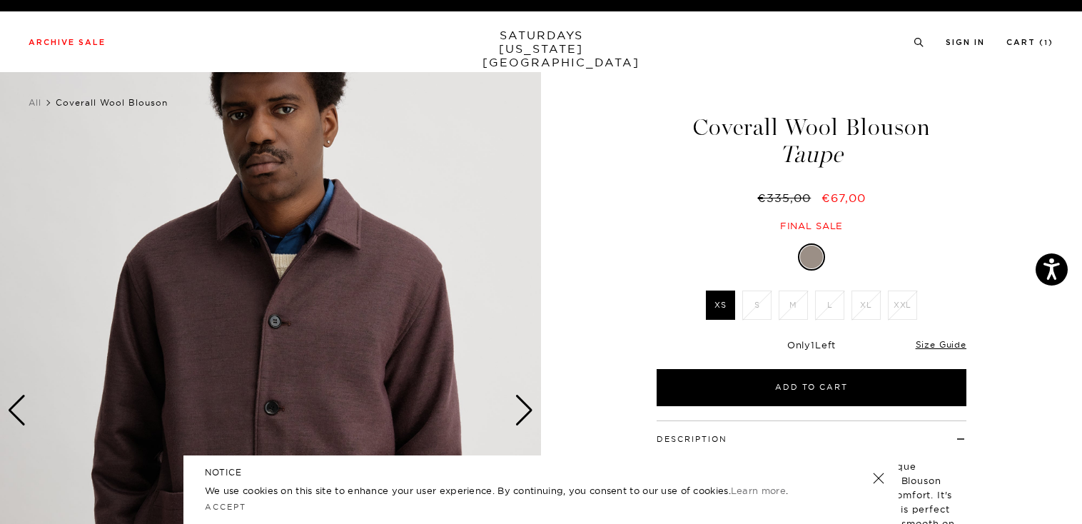
click at [526, 409] on div "Next slide" at bounding box center [523, 410] width 19 height 31
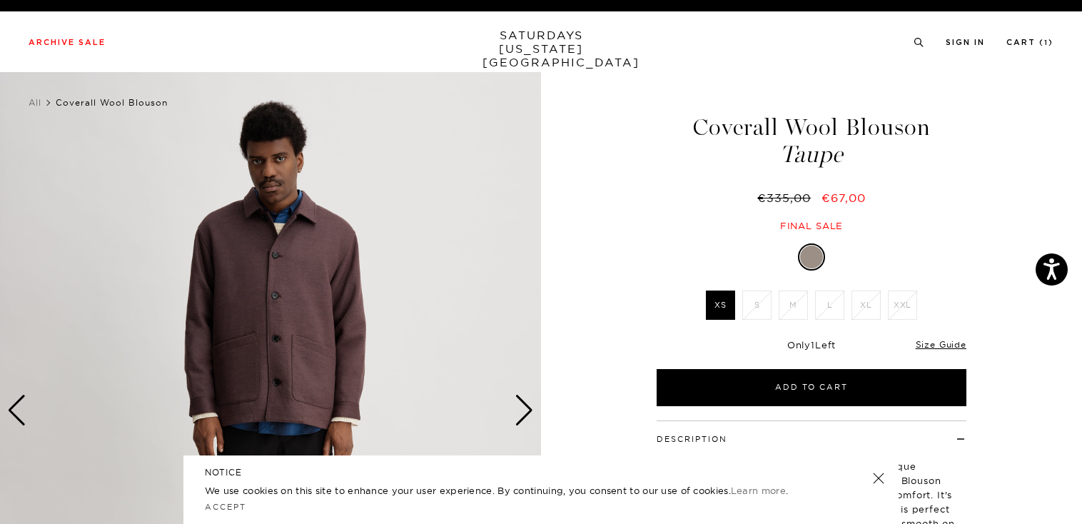
click at [519, 412] on div "Next slide" at bounding box center [523, 410] width 19 height 31
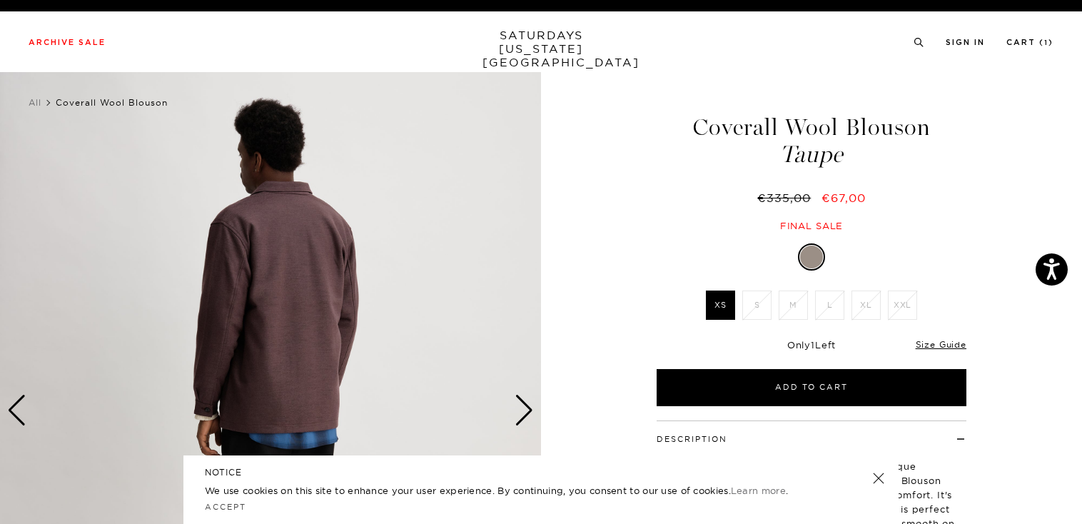
click at [519, 405] on div "Next slide" at bounding box center [523, 410] width 19 height 31
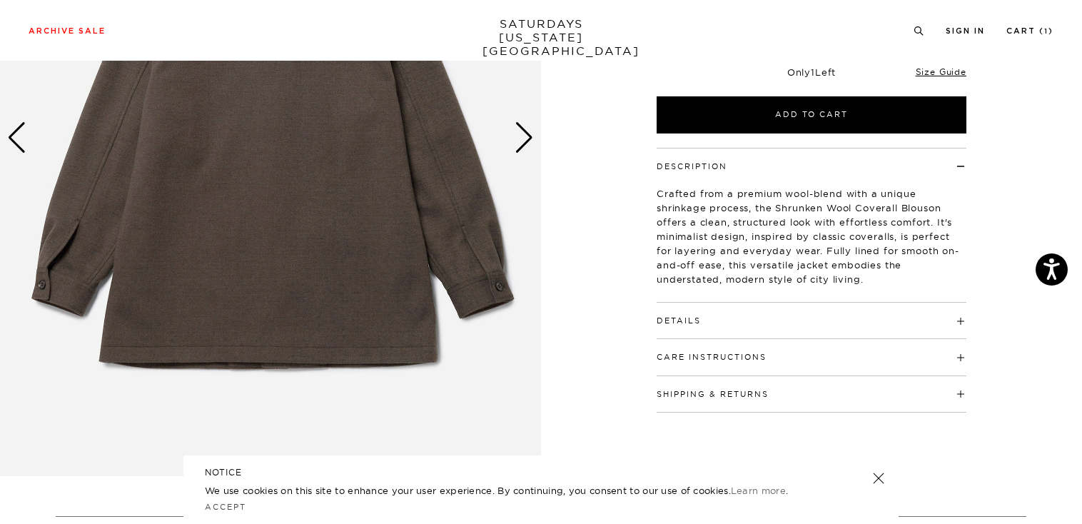
scroll to position [285, 0]
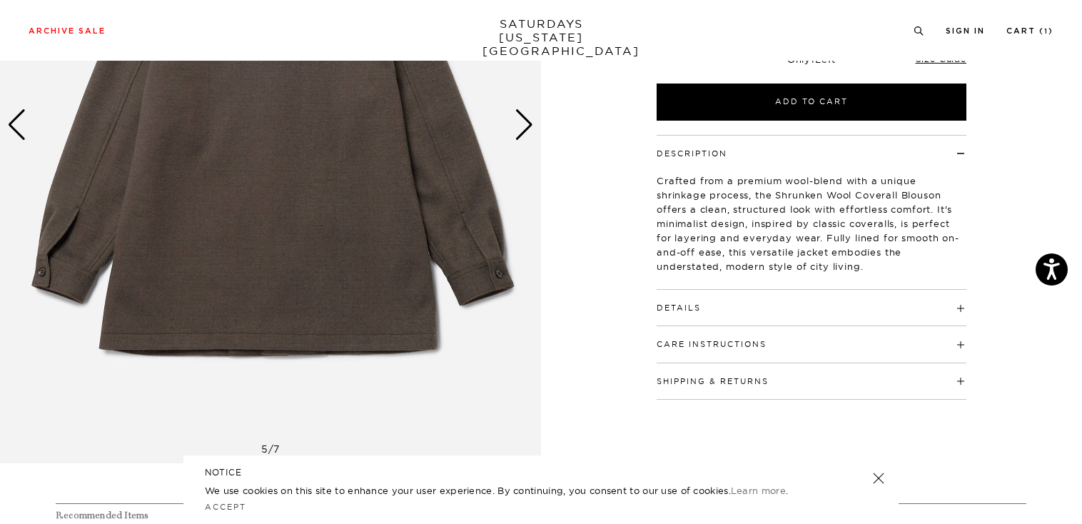
click at [962, 308] on h4 "Details" at bounding box center [811, 302] width 310 height 24
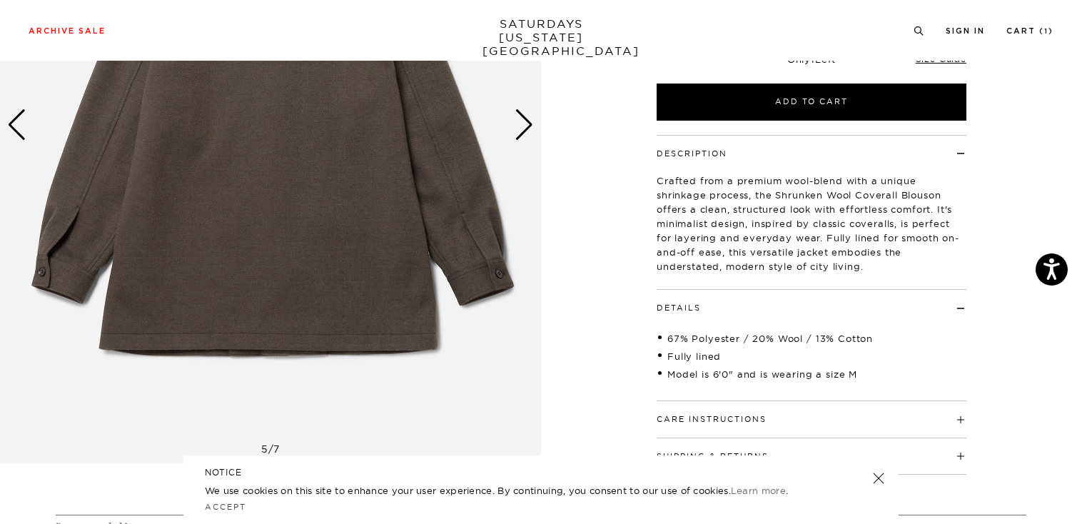
click at [961, 305] on h4 "Details" at bounding box center [811, 302] width 310 height 24
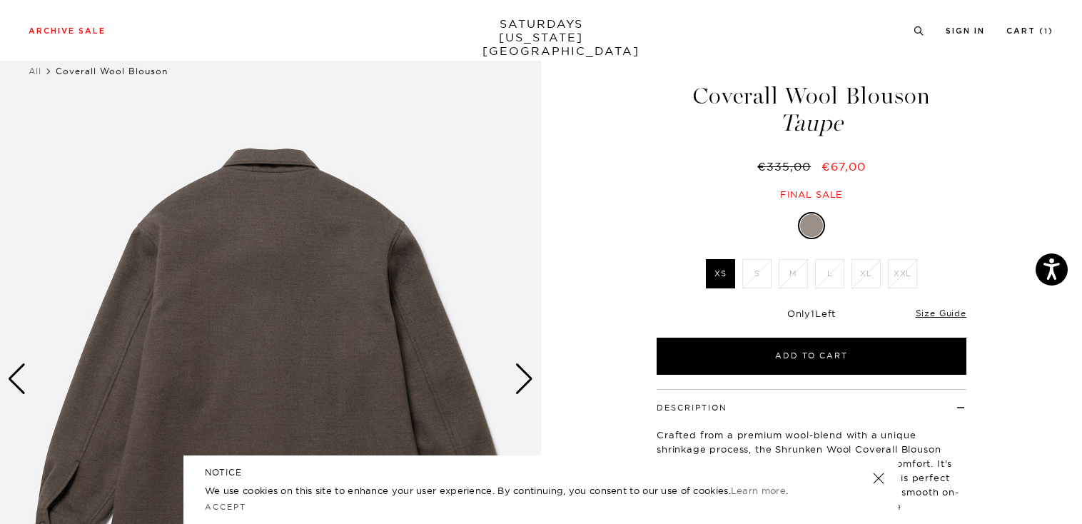
scroll to position [0, 0]
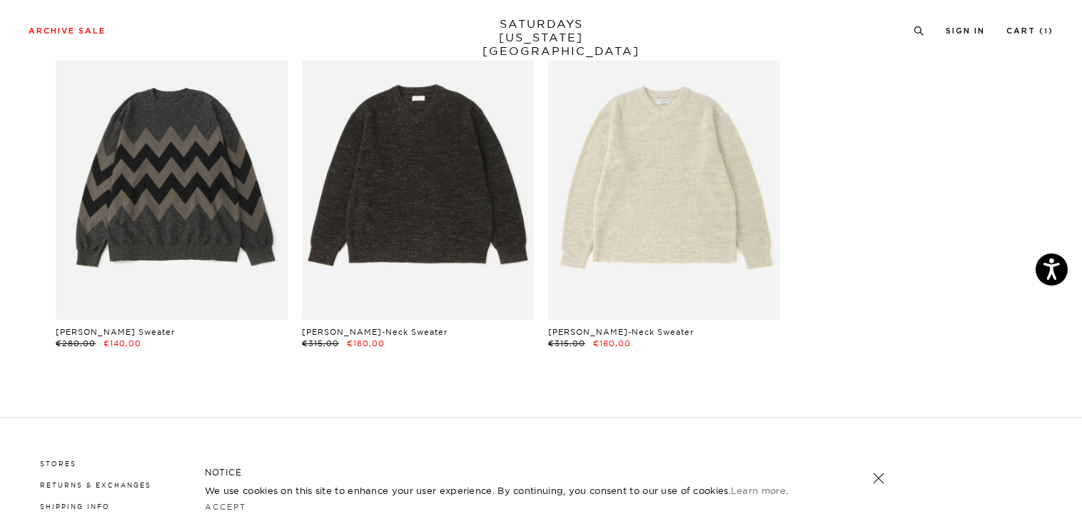
scroll to position [22476, 0]
